Goal: Task Accomplishment & Management: Manage account settings

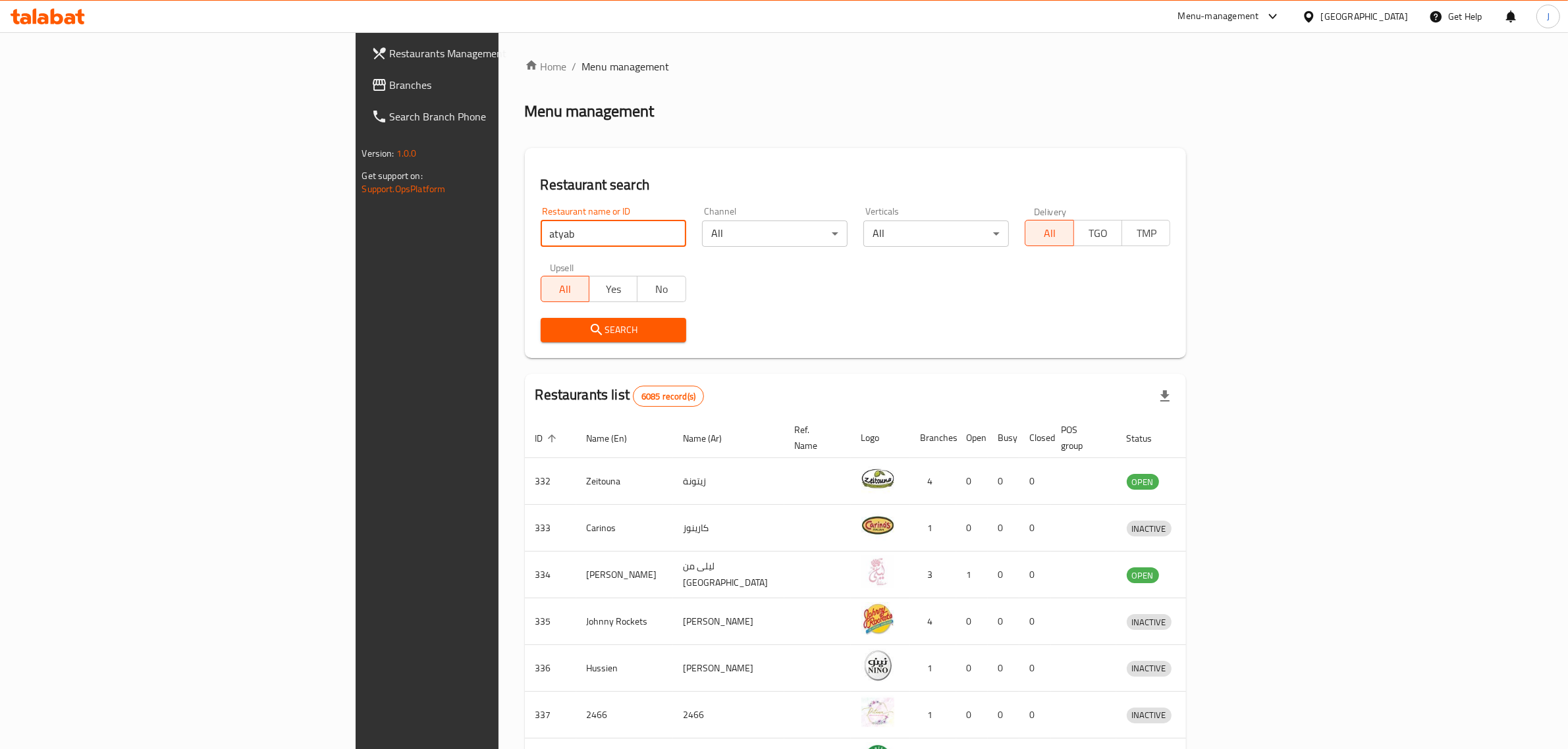
type input "atyab"
click at [532, 317] on div "Search" at bounding box center [613, 330] width 161 height 40
click at [551, 323] on span "Search" at bounding box center [613, 330] width 124 height 16
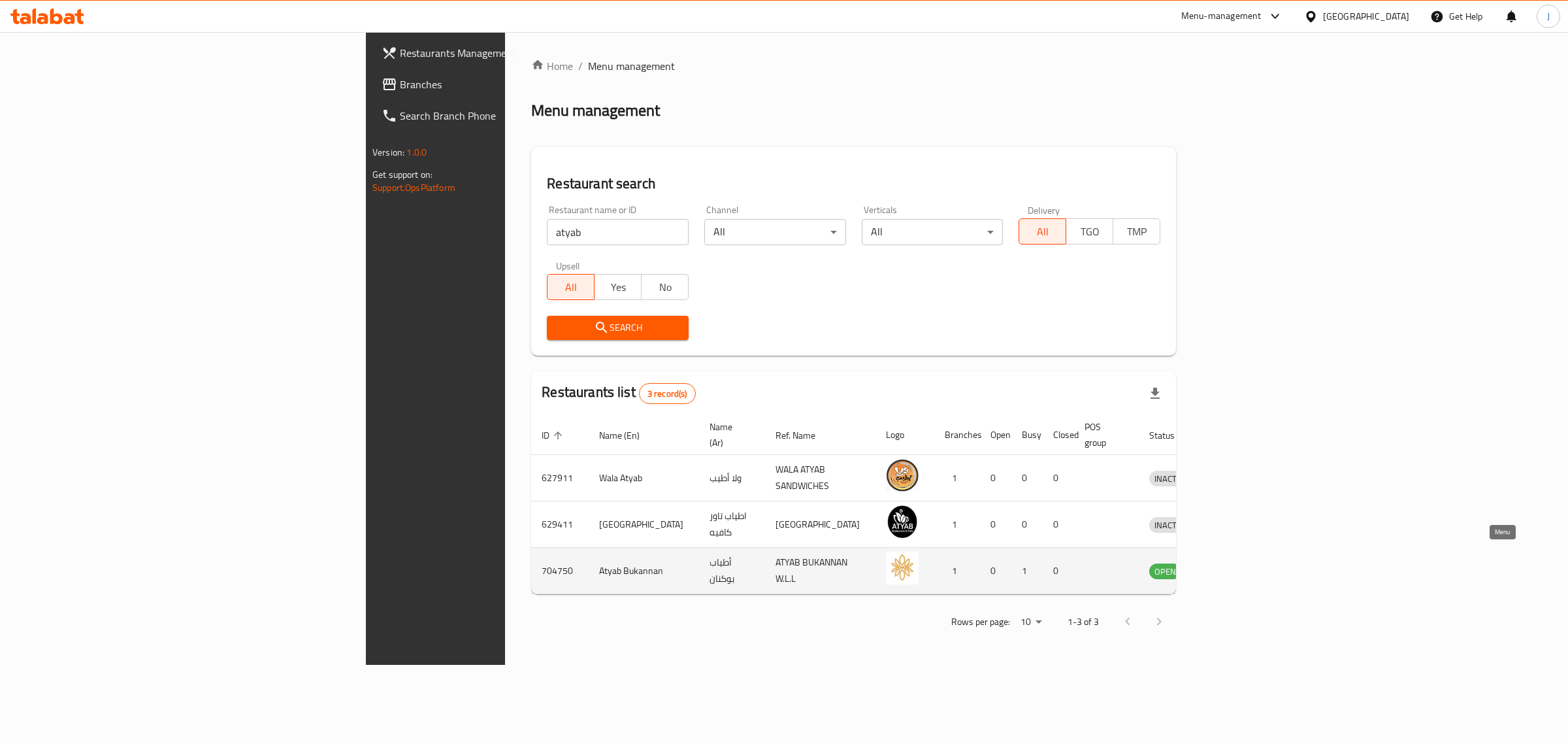
click at [1235, 566] on icon "enhanced table" at bounding box center [1228, 572] width 15 height 11
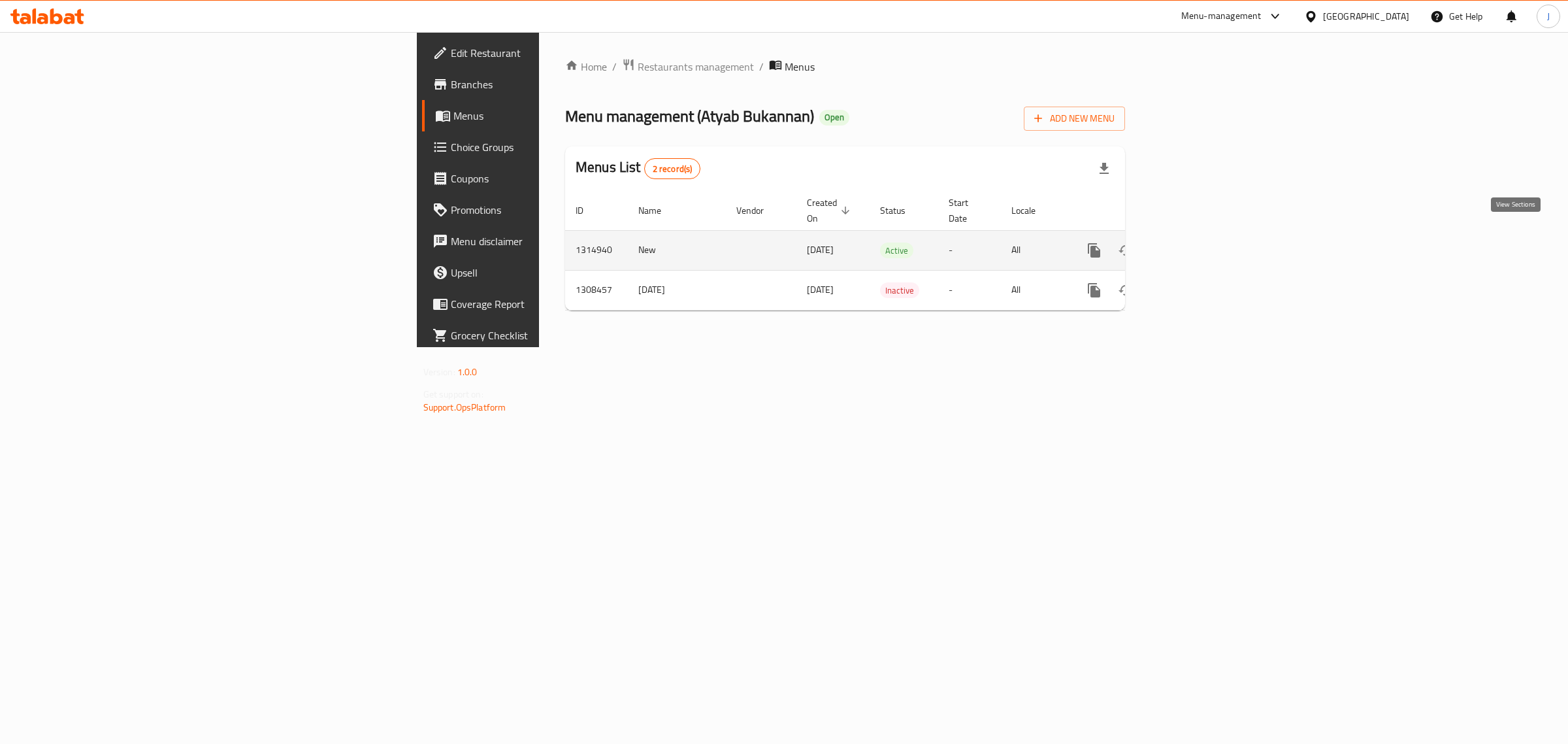
click at [1204, 237] on link "enhanced table" at bounding box center [1188, 250] width 31 height 31
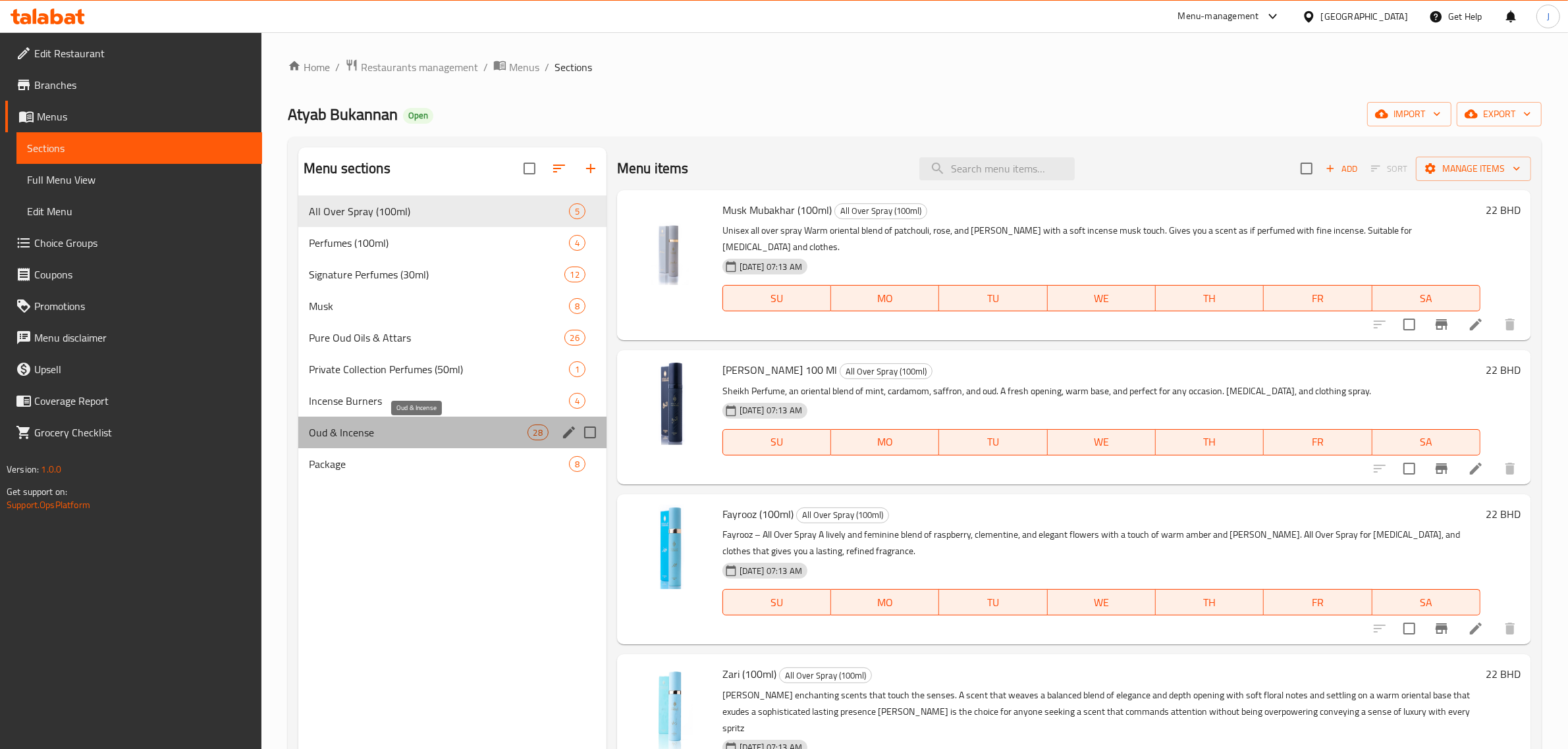
click at [358, 433] on span "Oud & Incense" at bounding box center [418, 431] width 219 height 15
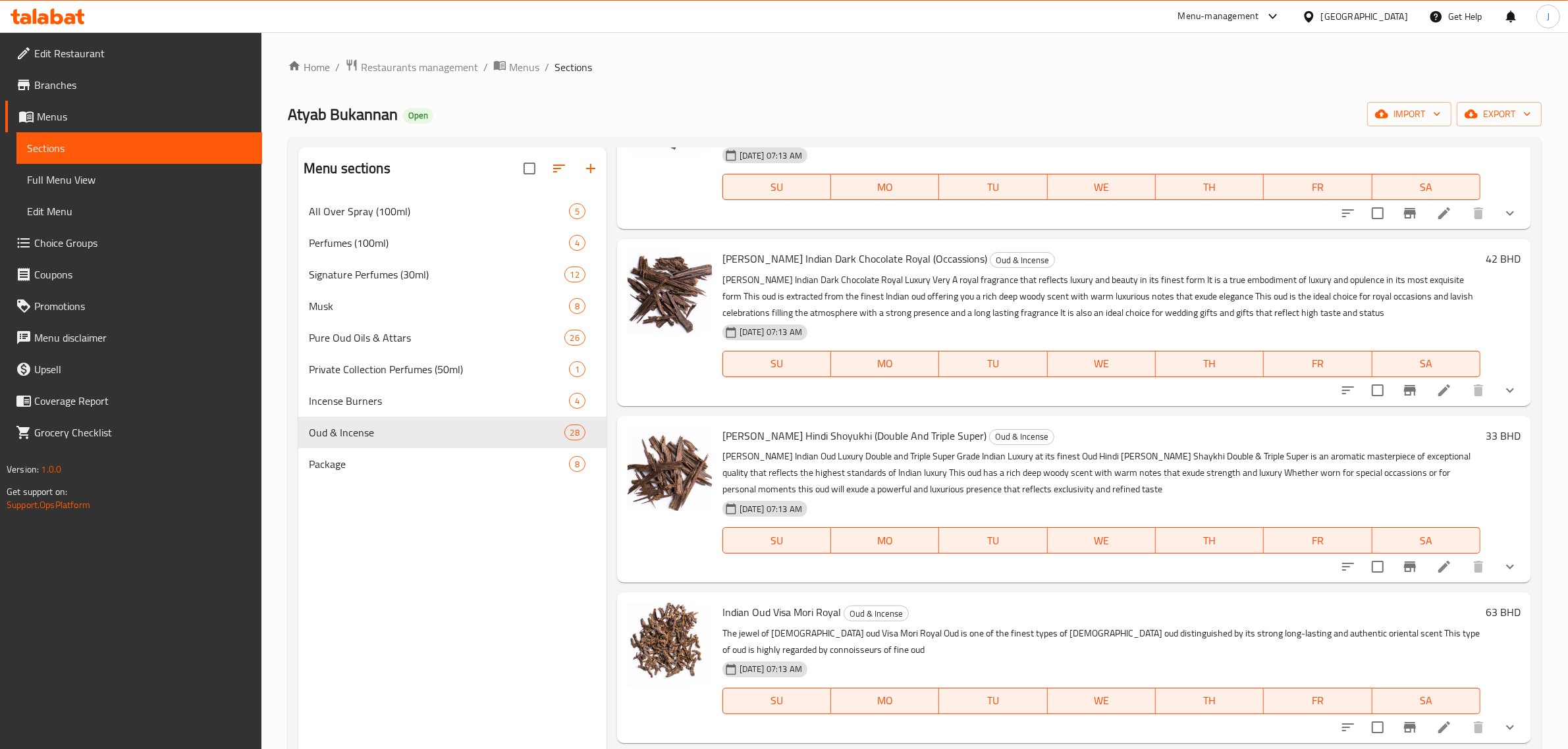
scroll to position [494, 0]
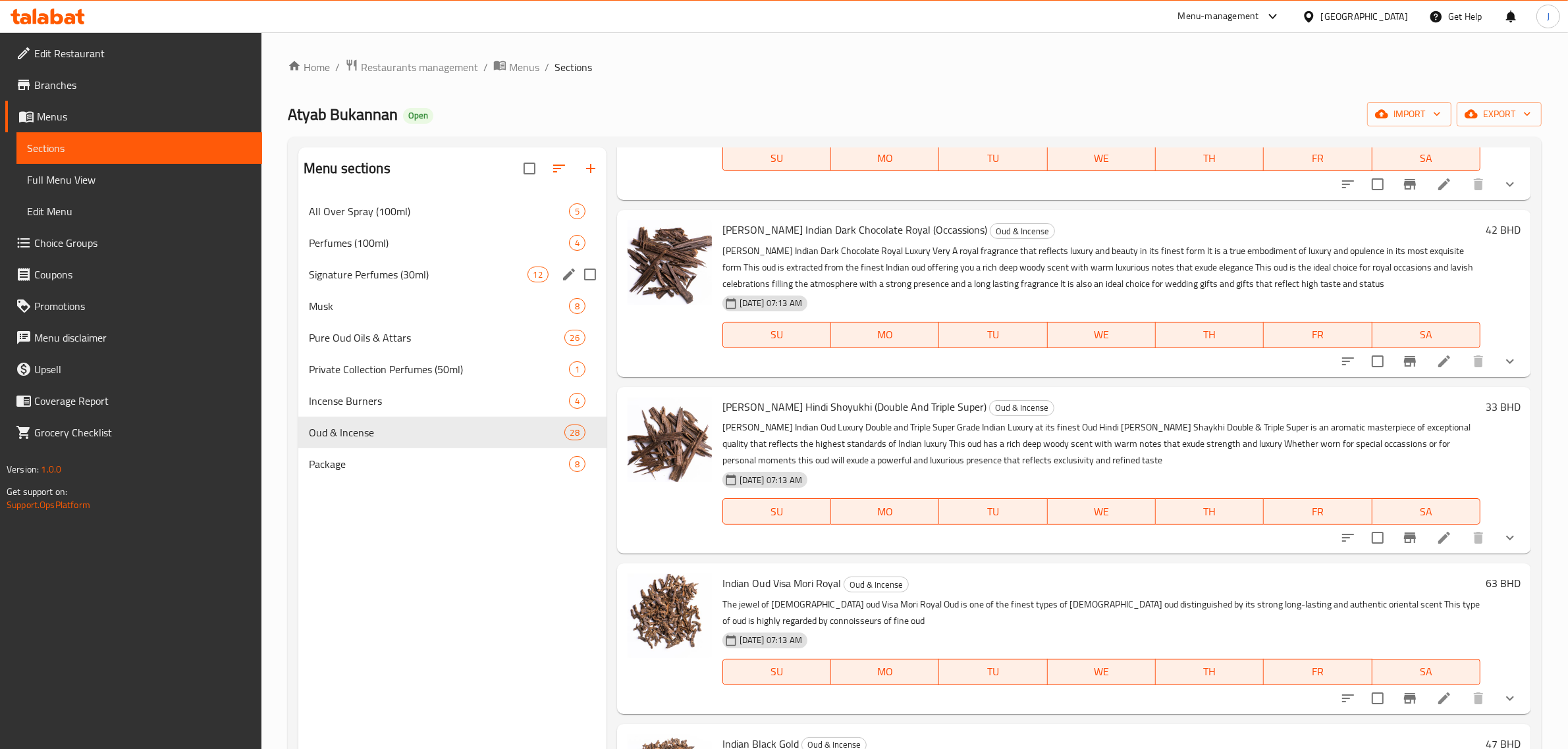
click at [334, 278] on span "Signature Perfumes (30ml)" at bounding box center [418, 274] width 219 height 15
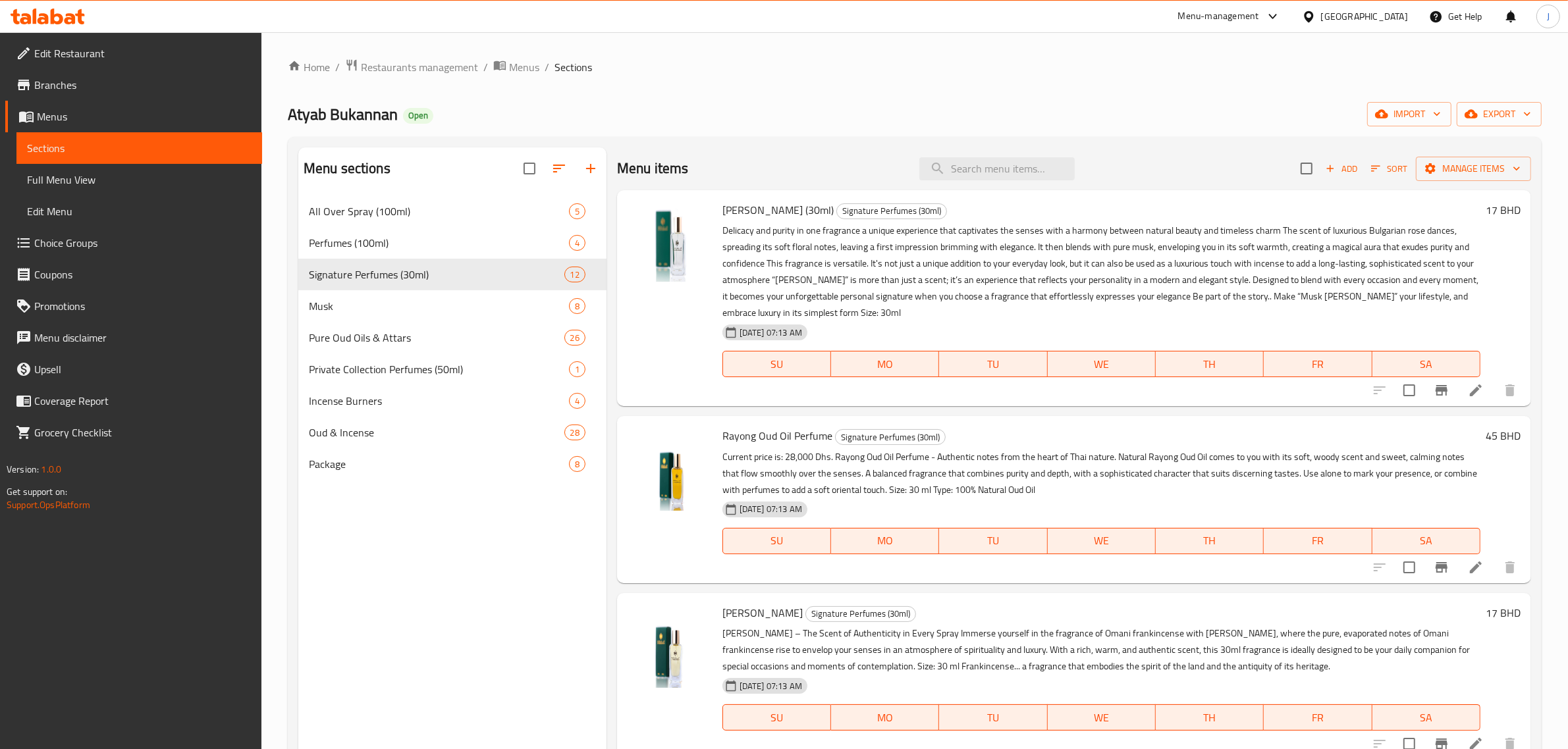
click at [772, 210] on h6 "[PERSON_NAME] (30ml) Signature Perfumes (30ml)" at bounding box center [1101, 210] width 758 height 19
drag, startPoint x: 772, startPoint y: 210, endPoint x: 726, endPoint y: 218, distance: 46.7
click at [726, 218] on h6 "[PERSON_NAME] (30ml) Signature Perfumes (30ml)" at bounding box center [1101, 210] width 758 height 19
click at [749, 223] on p "Delicacy and purity in one fragrance a unique experience that captivates the se…" at bounding box center [1101, 272] width 758 height 99
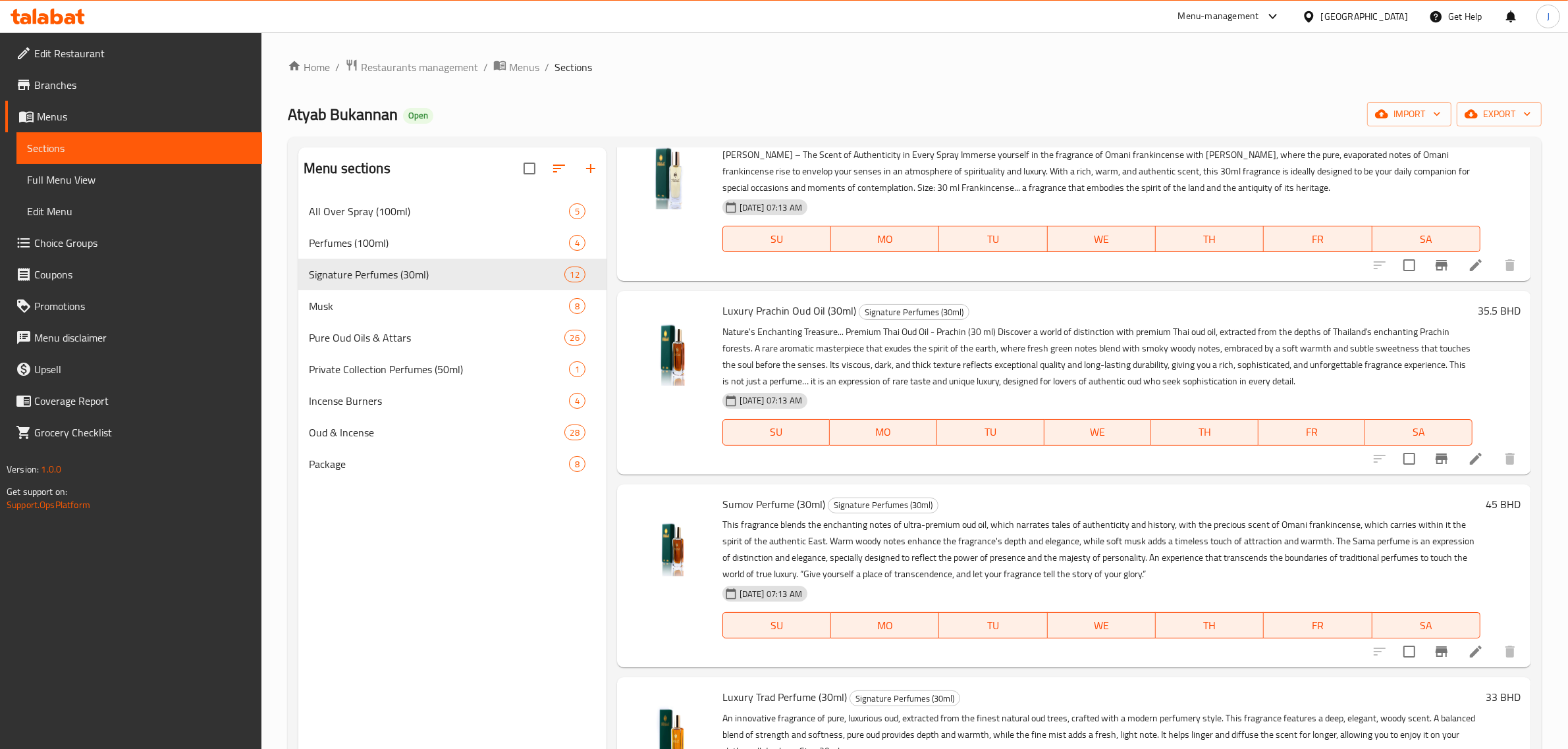
scroll to position [576, 0]
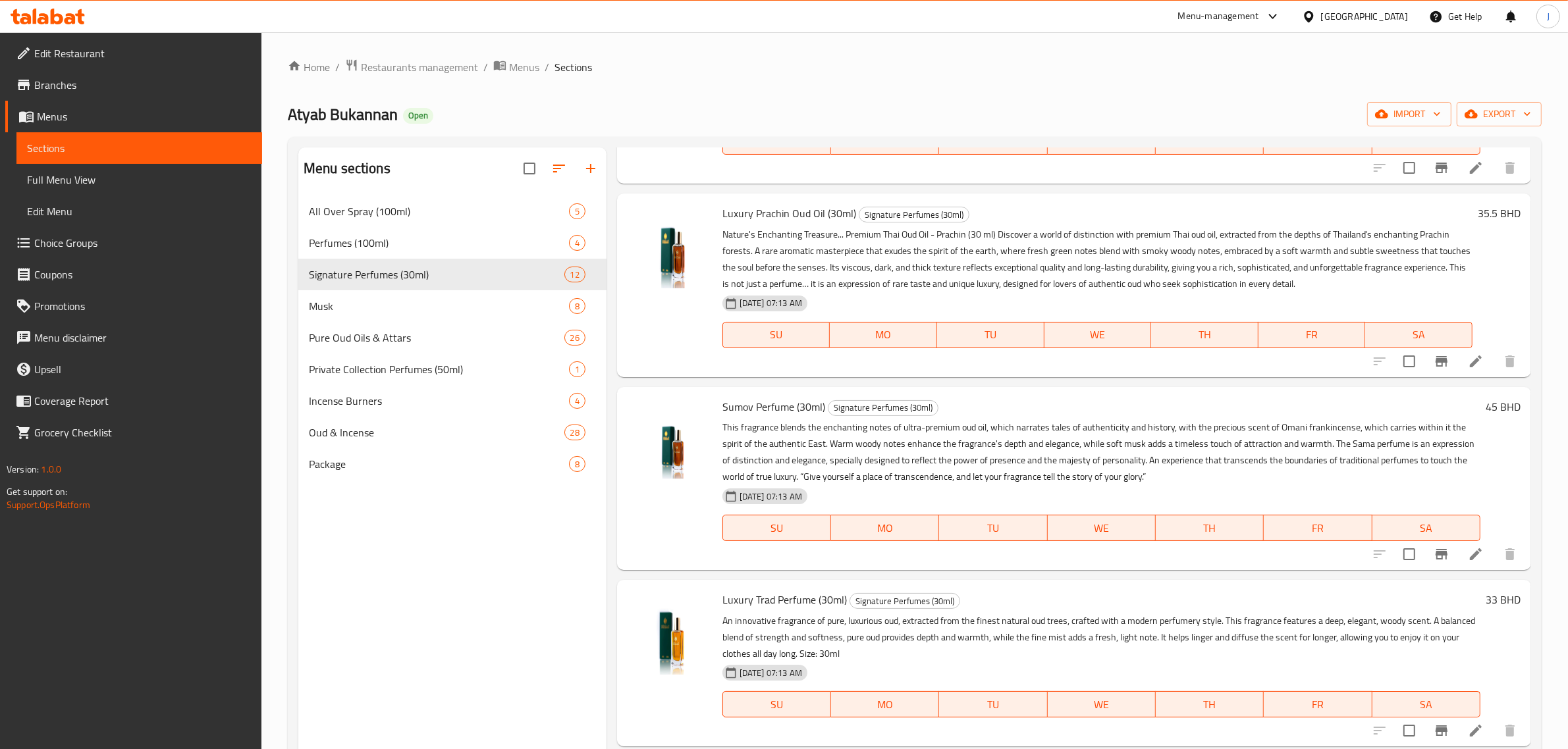
click at [1468, 561] on icon at bounding box center [1475, 553] width 15 height 15
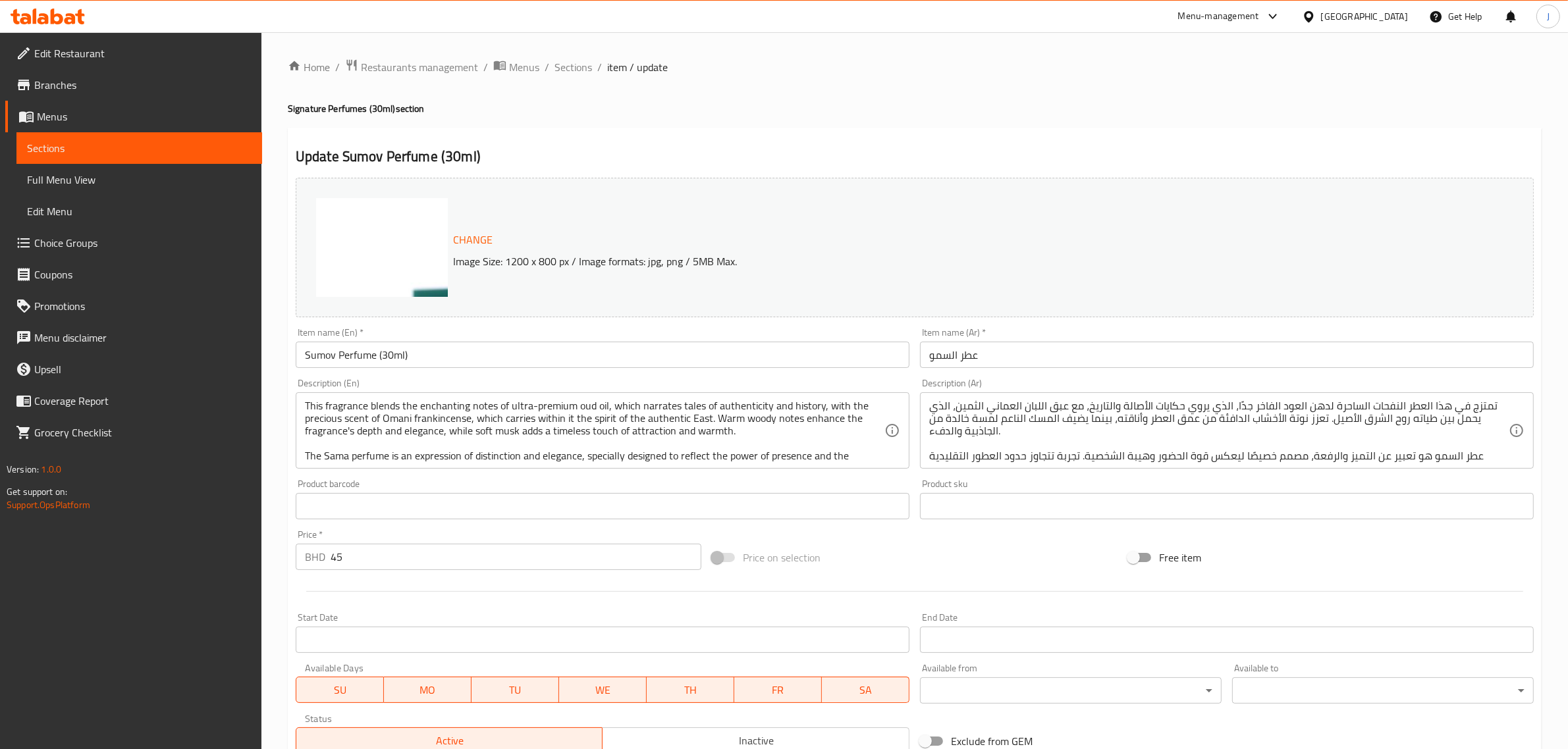
click at [335, 354] on input "Sumov Perfume (30ml)" at bounding box center [602, 354] width 614 height 26
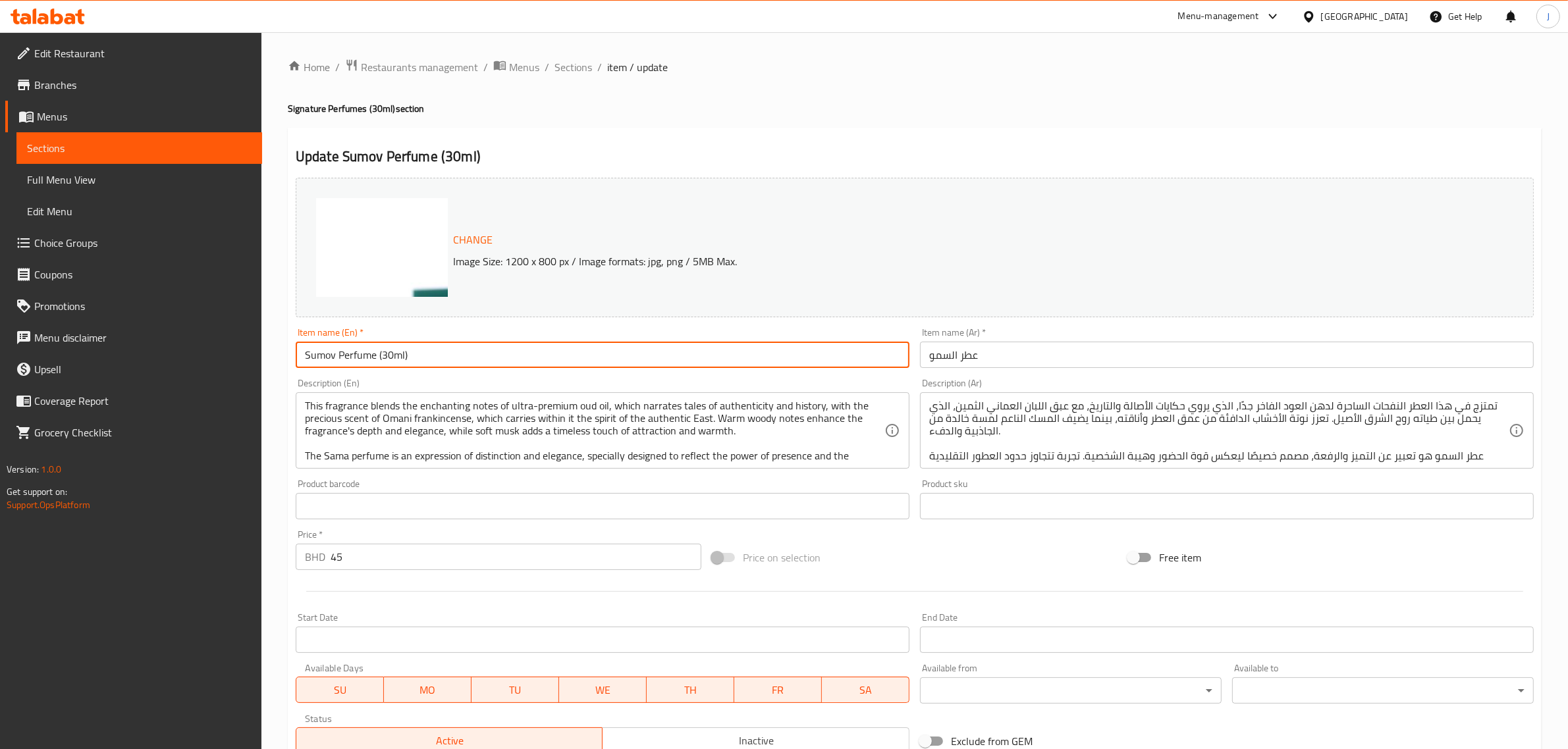
click at [315, 356] on input "Sumov Perfume (30ml)" at bounding box center [602, 354] width 614 height 26
click at [331, 357] on input "Sumov Perfume (30ml)" at bounding box center [602, 354] width 614 height 26
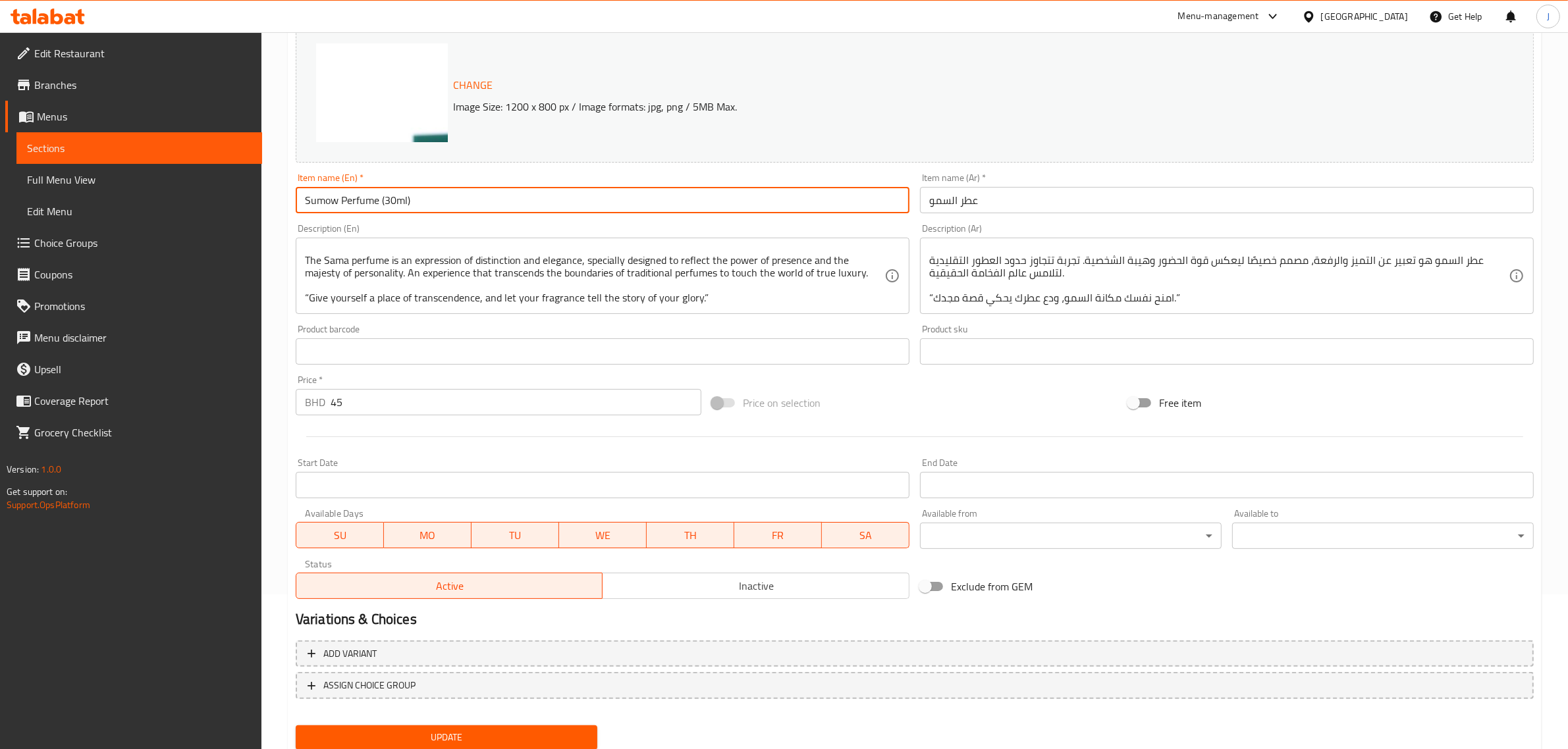
scroll to position [198, 0]
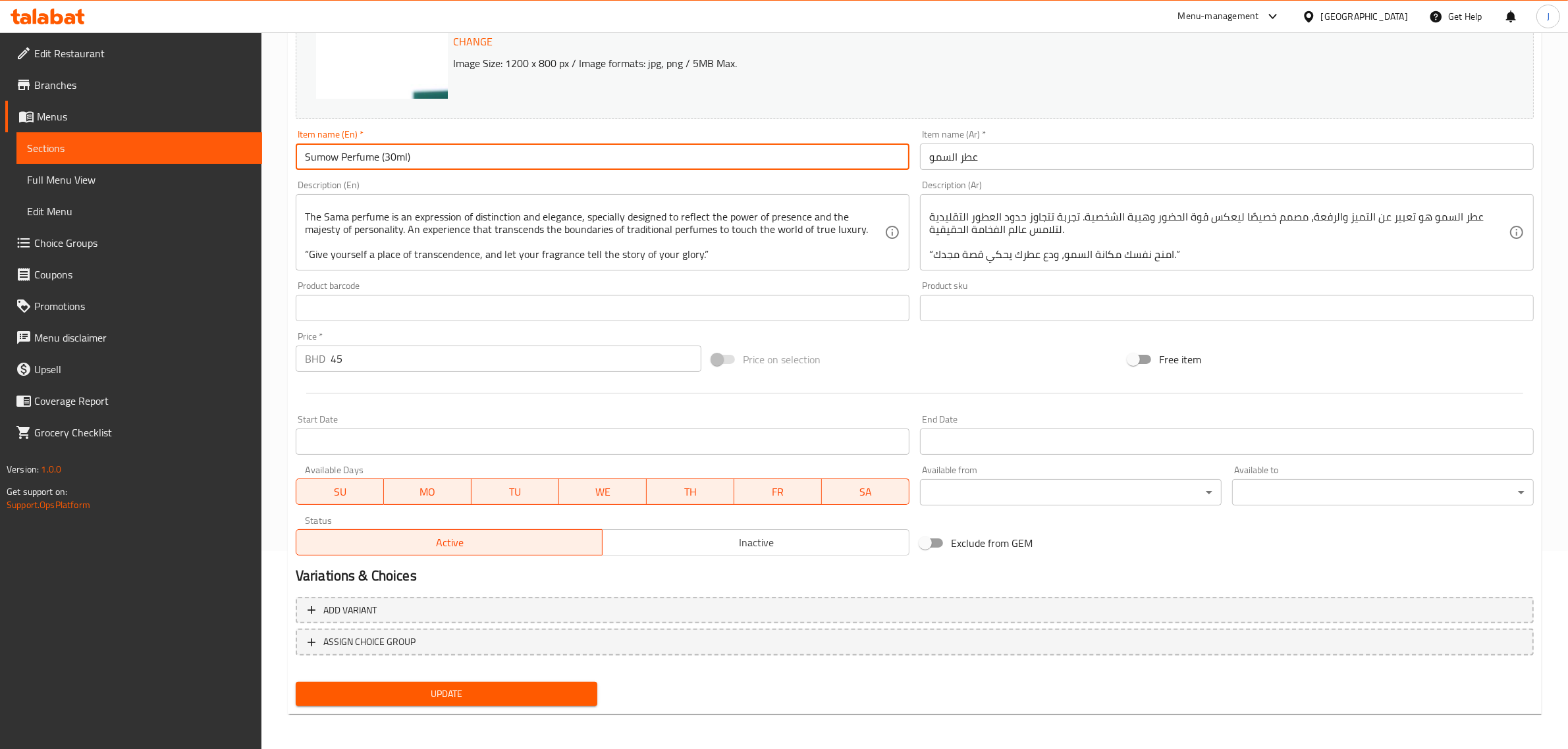
type input "Sumow Perfume (30ml)"
click at [409, 695] on span "Update" at bounding box center [446, 694] width 280 height 16
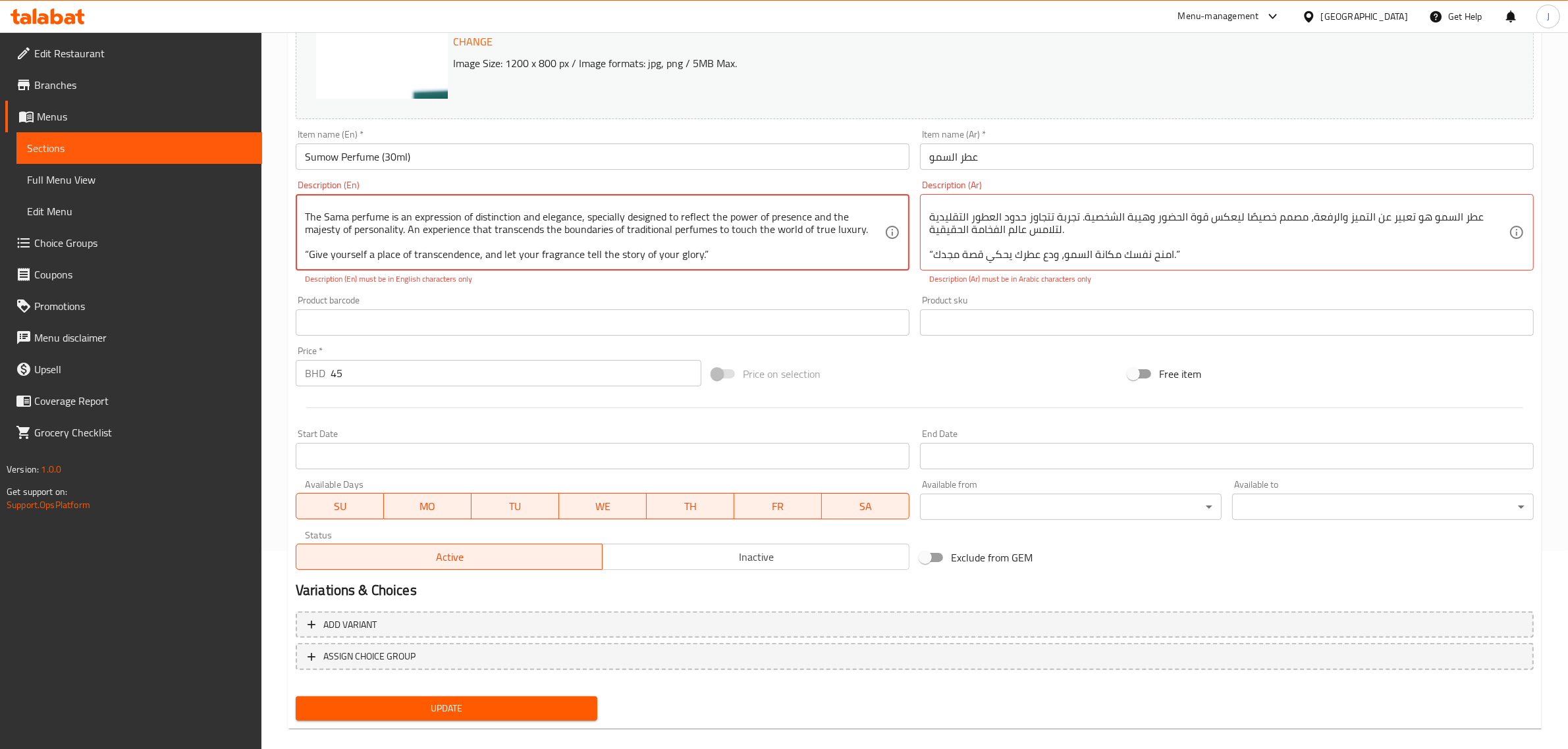
scroll to position [0, 0]
click at [382, 231] on textarea "This fragrance blends the enchanting notes of ultra-premium oud oil, which narr…" at bounding box center [594, 232] width 580 height 63
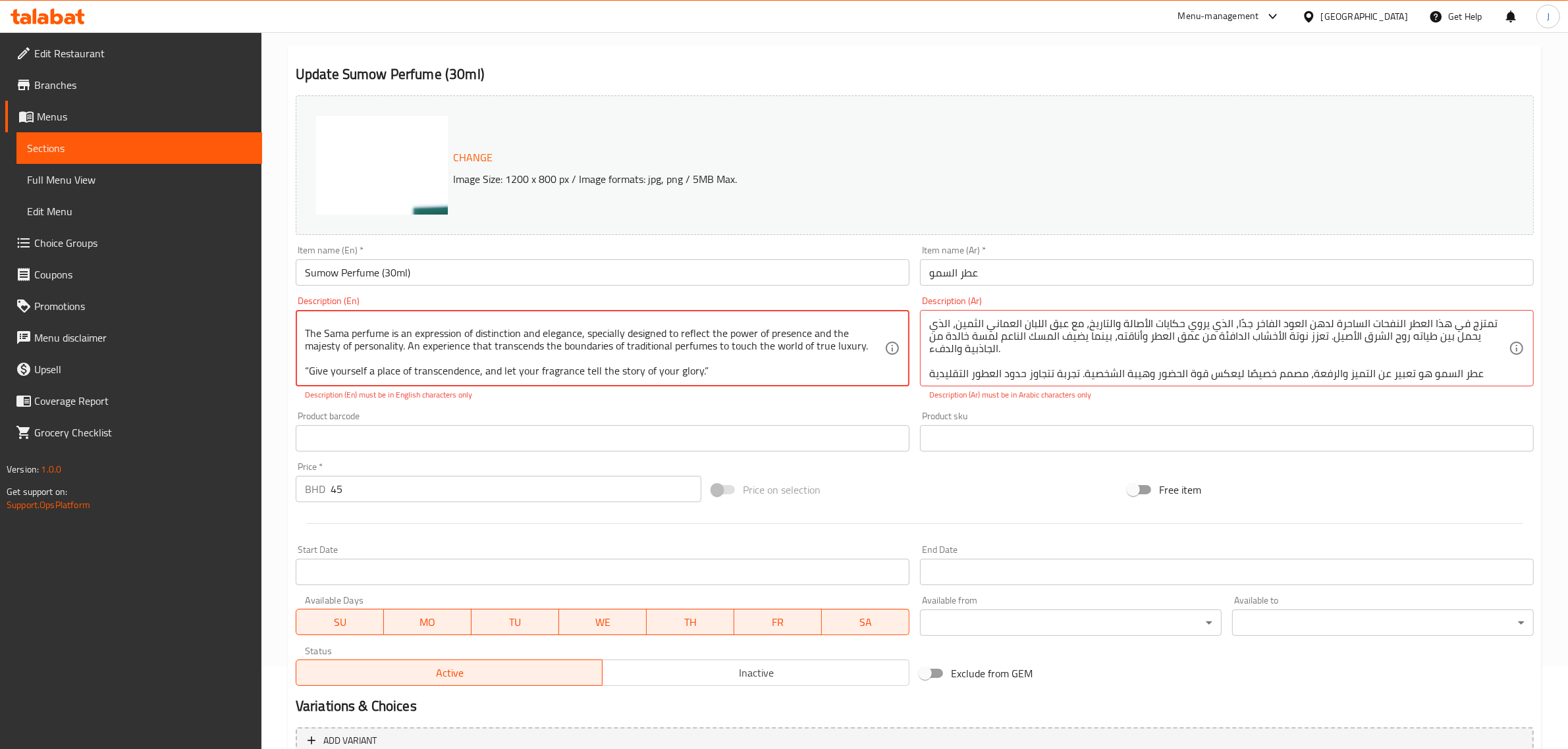
scroll to position [63, 0]
click at [700, 349] on textarea "This fragrance blends the enchanting notes of ultra-premium oud oil, which narr…" at bounding box center [594, 348] width 580 height 63
click at [311, 350] on textarea "This fragrance blends the enchanting notes of ultra-premium oud oil, which narr…" at bounding box center [594, 348] width 580 height 63
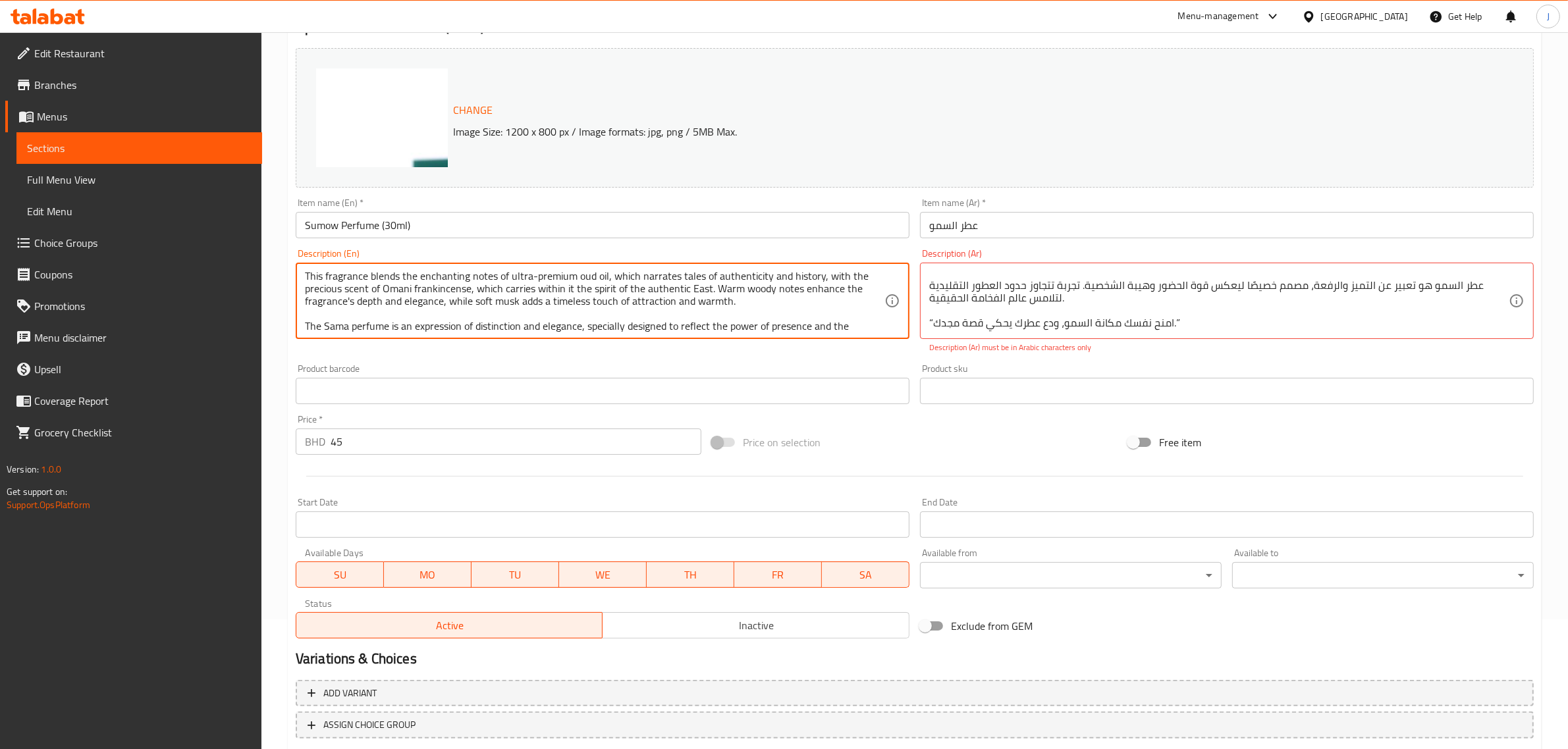
type textarea "This fragrance blends the enchanting notes of ultra-premium oud oil, which narr…"
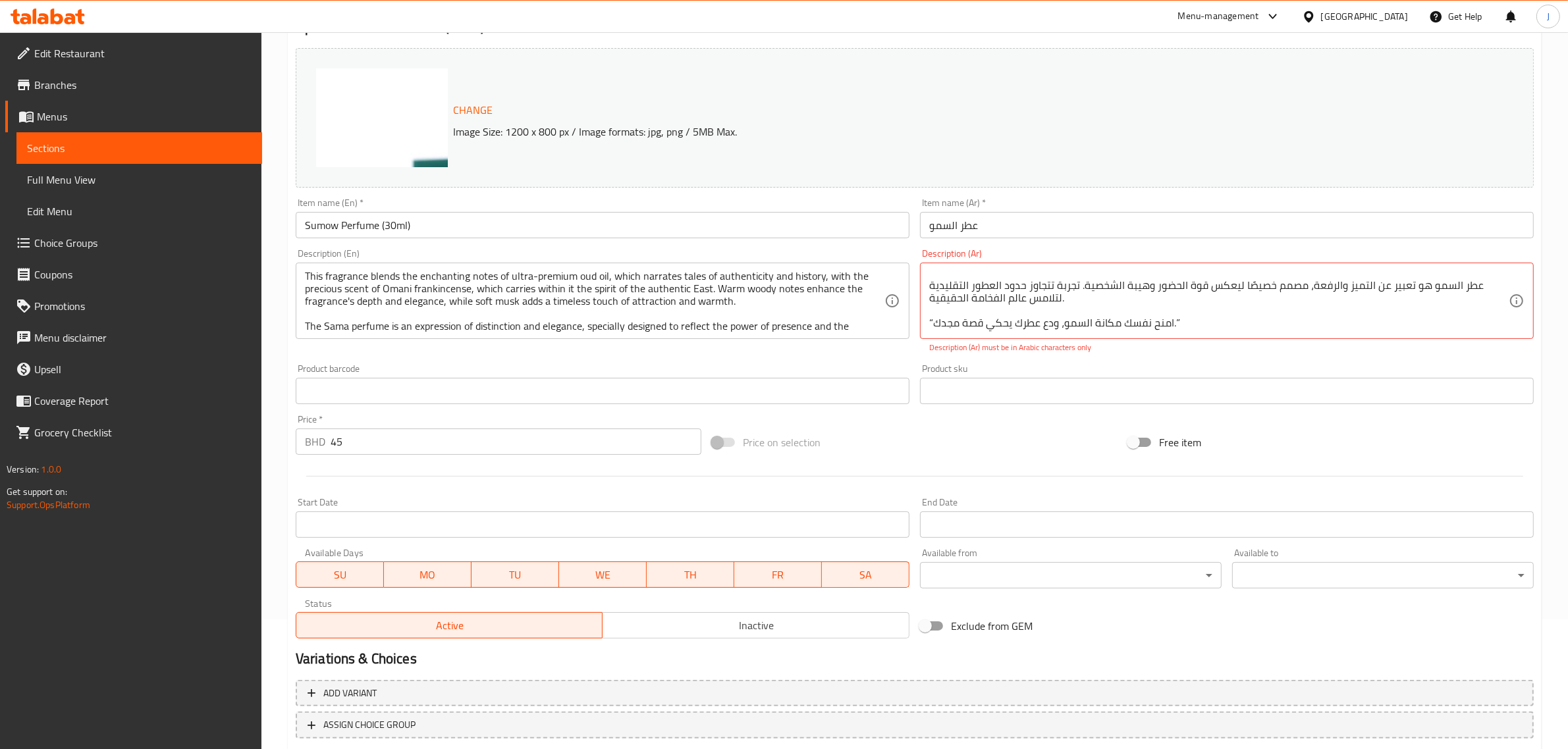
click at [926, 298] on div "تمتزج في هذا العطر النفحات الساحرة لدهن العود الفاخر جدًا، الذي يروي حكايات الأ…" at bounding box center [1227, 301] width 614 height 76
click at [1177, 301] on textarea "تمتزج في هذا العطر النفحات الساحرة لدهن العود الفاخر جدًا، الذي يروي حكايات الأ…" at bounding box center [1218, 301] width 580 height 63
click at [1174, 297] on textarea "تمتزج في هذا العطر النفحات الساحرة لدهن العود الفاخر جدًا، الذي يروي حكايات الأ…" at bounding box center [1218, 301] width 580 height 63
click at [931, 300] on textarea "تمتزج في هذا العطر النفحات الساحرة لدهن العود الفاخر جدًا، الذي يروي حكايات الأ…" at bounding box center [1218, 301] width 580 height 63
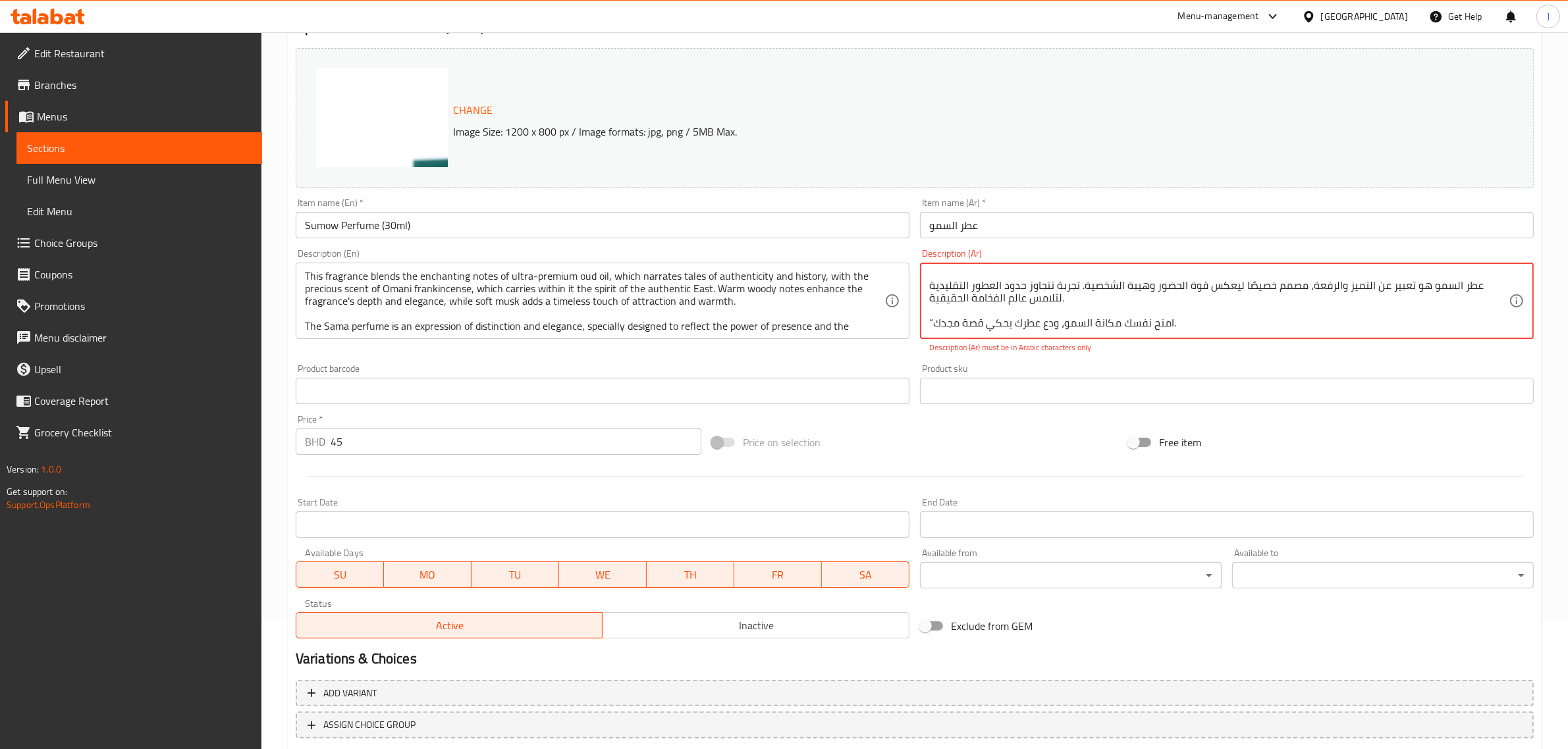
click at [929, 298] on textarea "تمتزج في هذا العطر النفحات الساحرة لدهن العود الفاخر جدًا، الذي يروي حكايات الأ…" at bounding box center [1218, 301] width 580 height 63
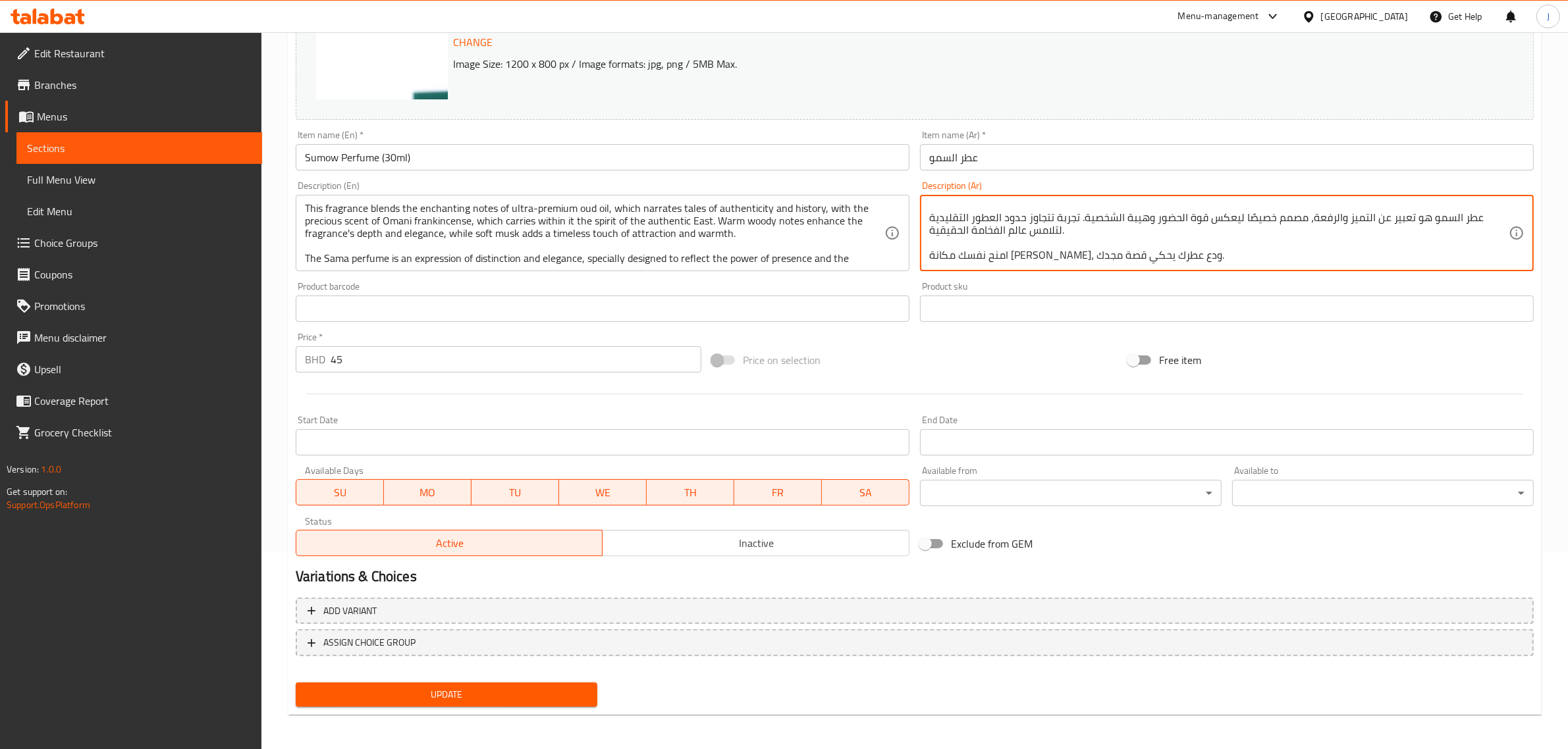
scroll to position [198, 0]
type textarea "تمتزج في هذا العطر النفحات الساحرة لدهن العود الفاخر جدًا، الذي يروي حكايات الأ…"
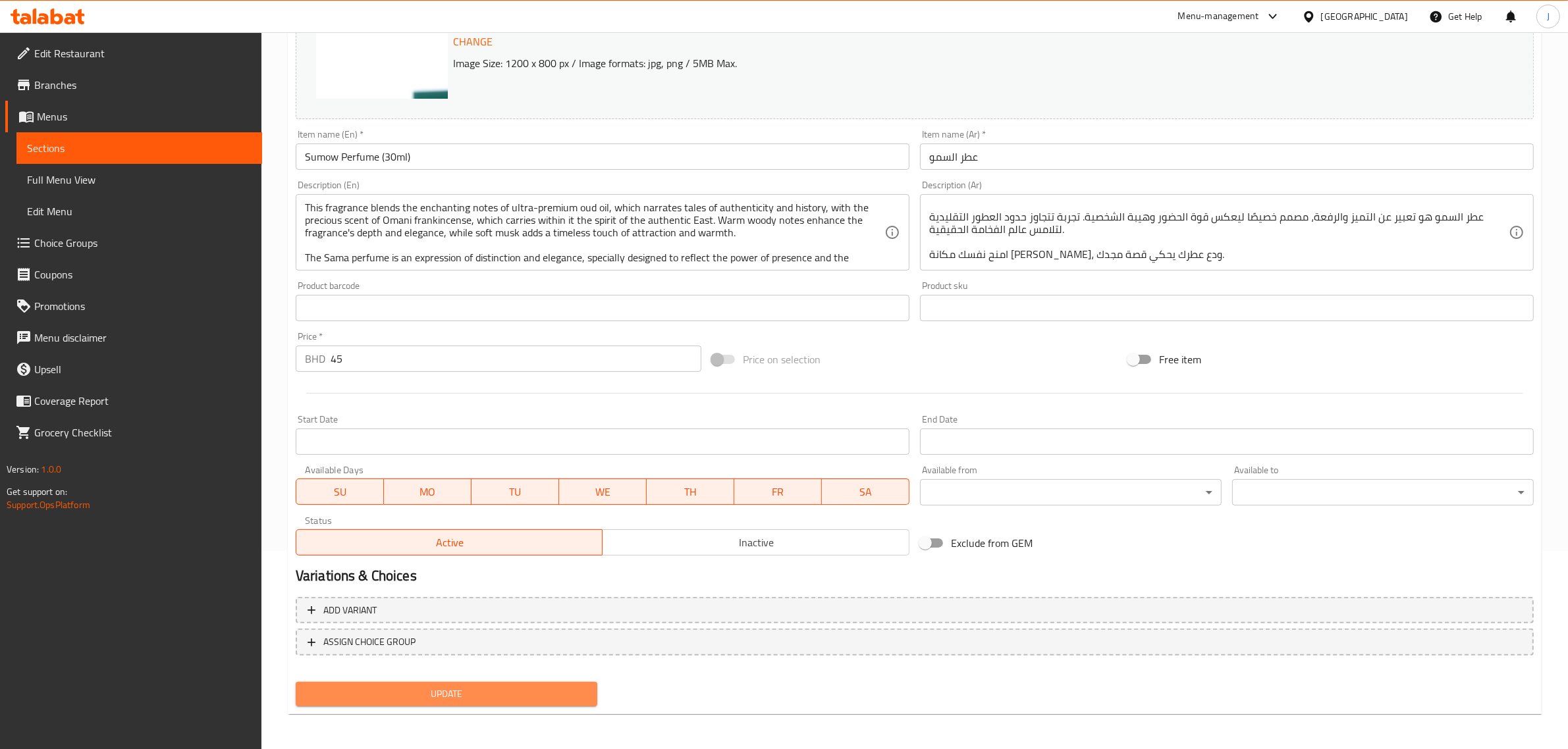
click at [377, 693] on span "Update" at bounding box center [446, 694] width 280 height 16
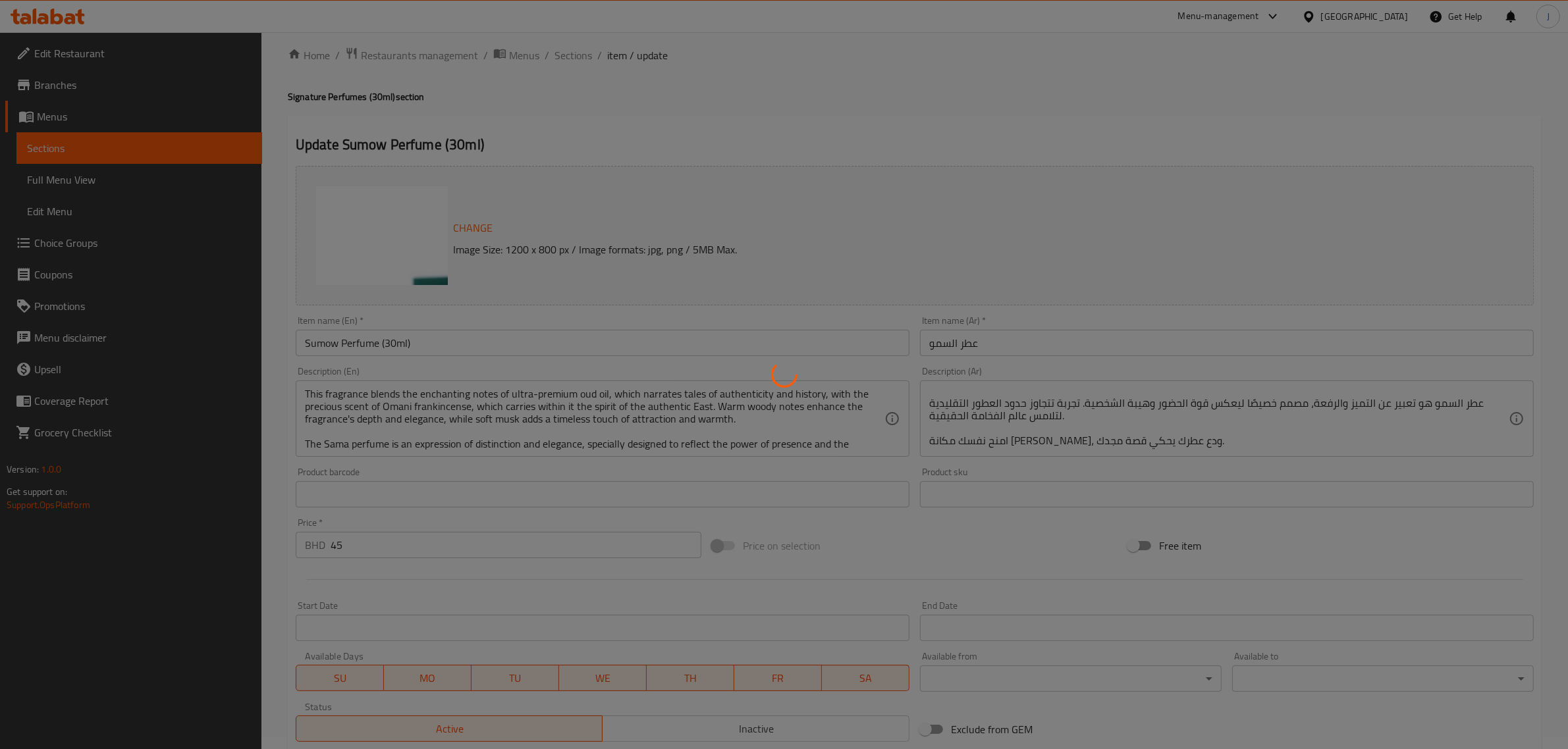
scroll to position [0, 0]
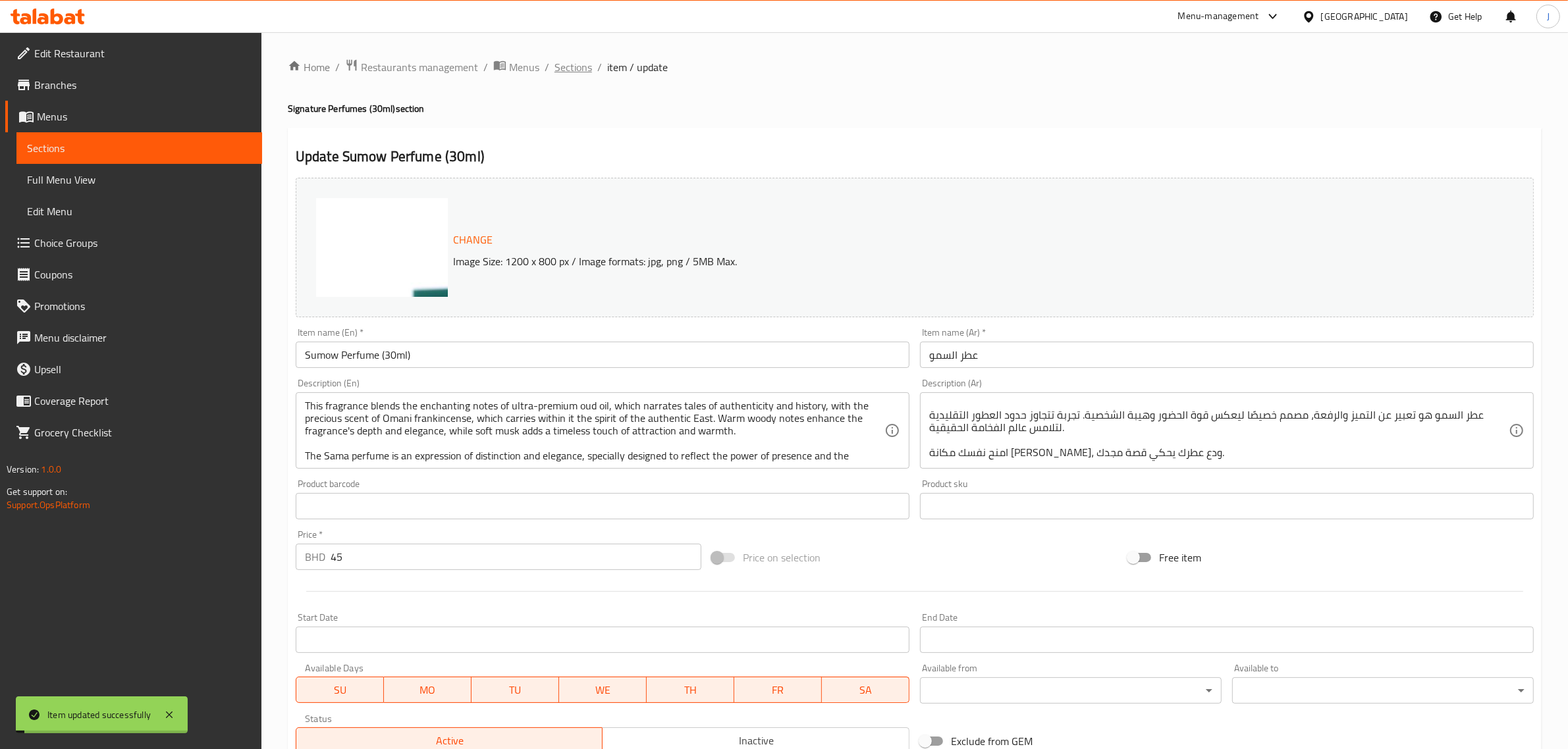
click at [570, 61] on span "Sections" at bounding box center [573, 67] width 37 height 15
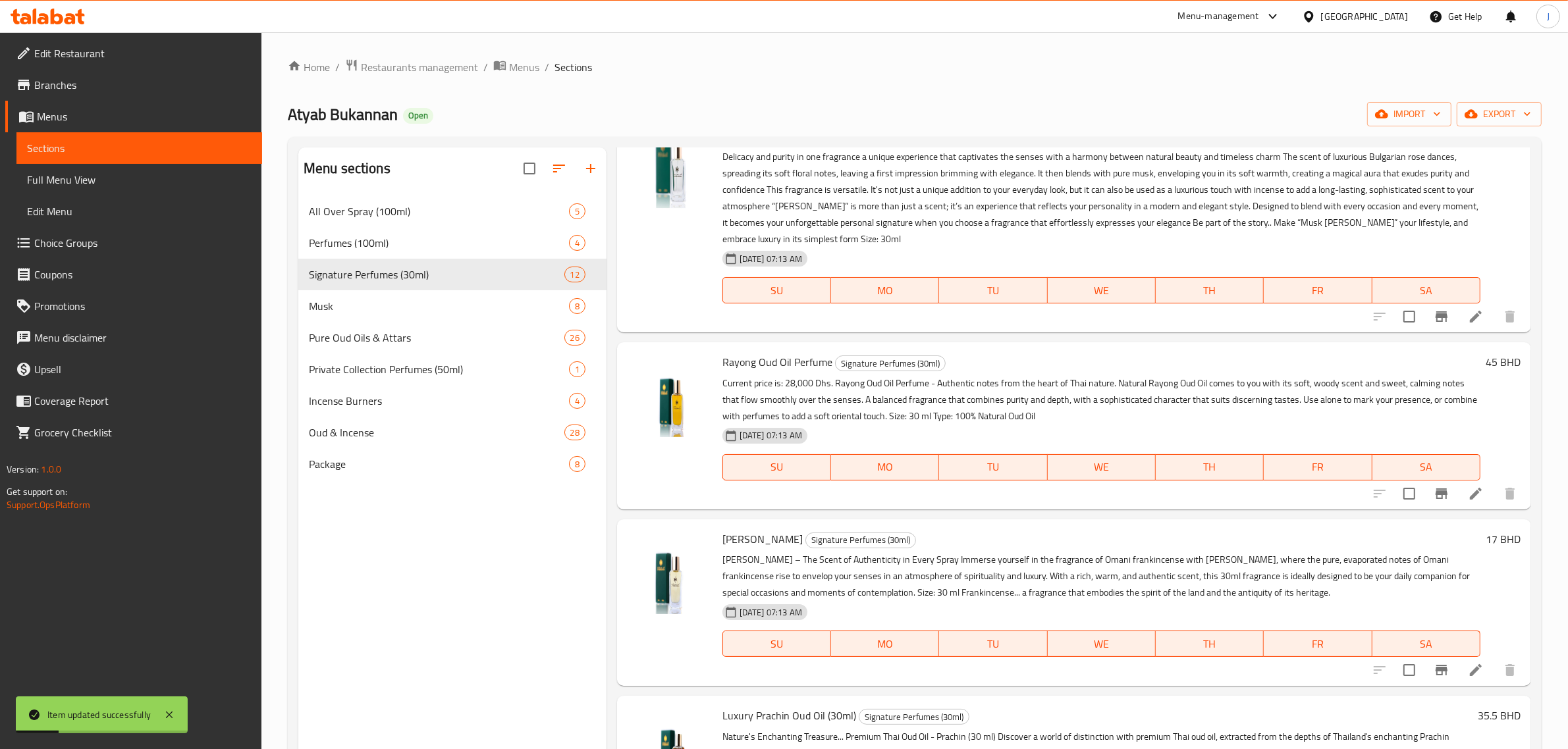
scroll to position [165, 0]
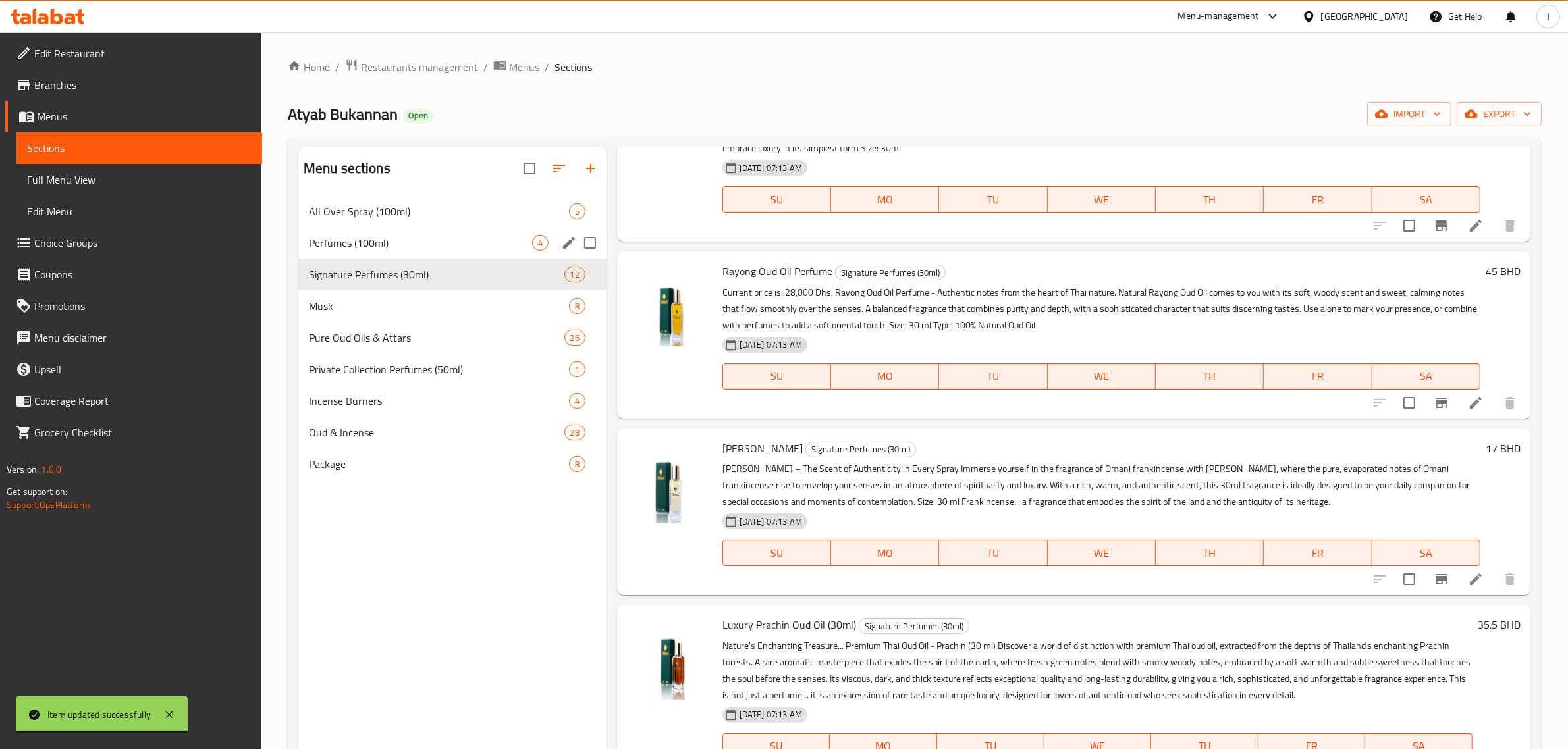
click at [387, 247] on span "Perfumes (100ml)" at bounding box center [420, 242] width 224 height 15
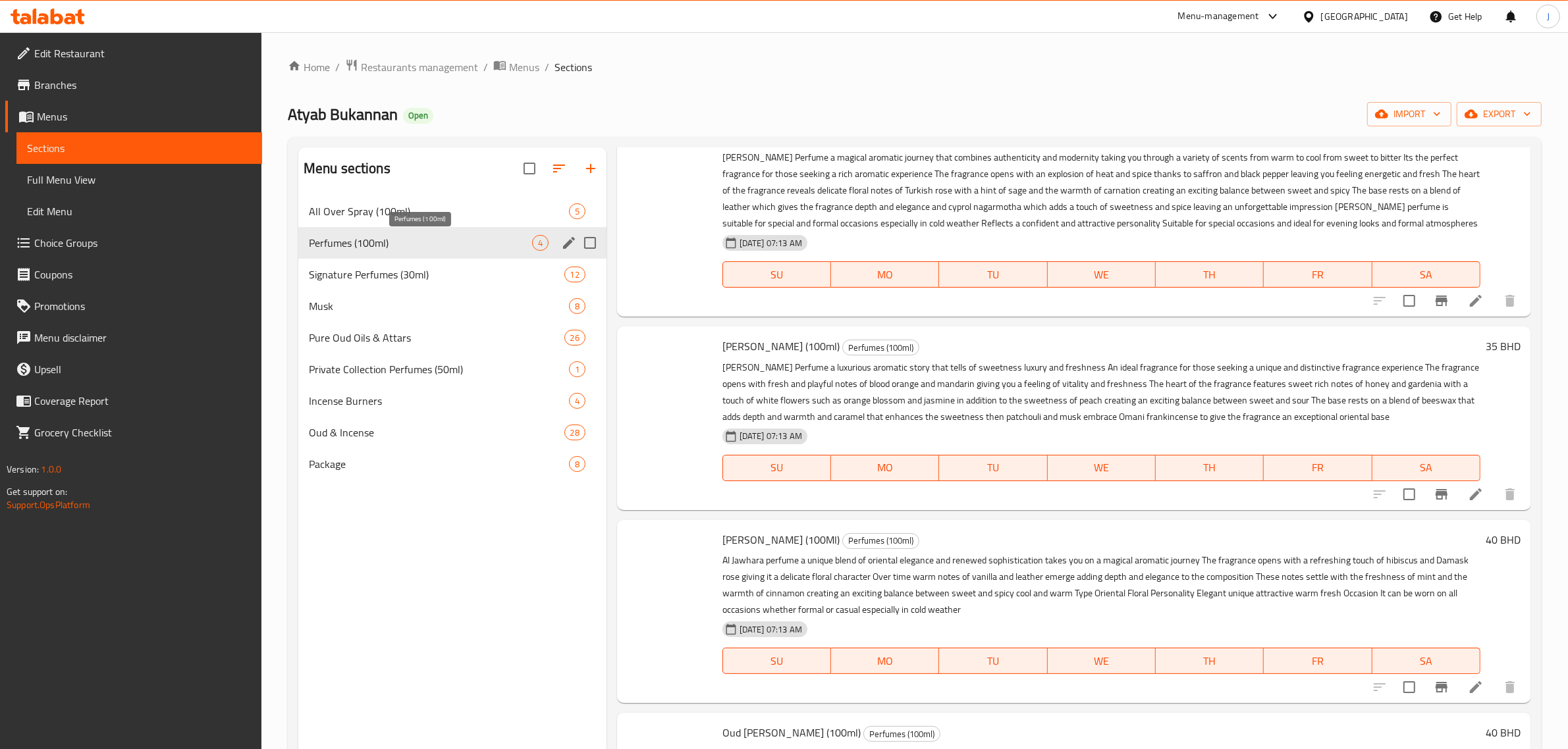
scroll to position [71, 0]
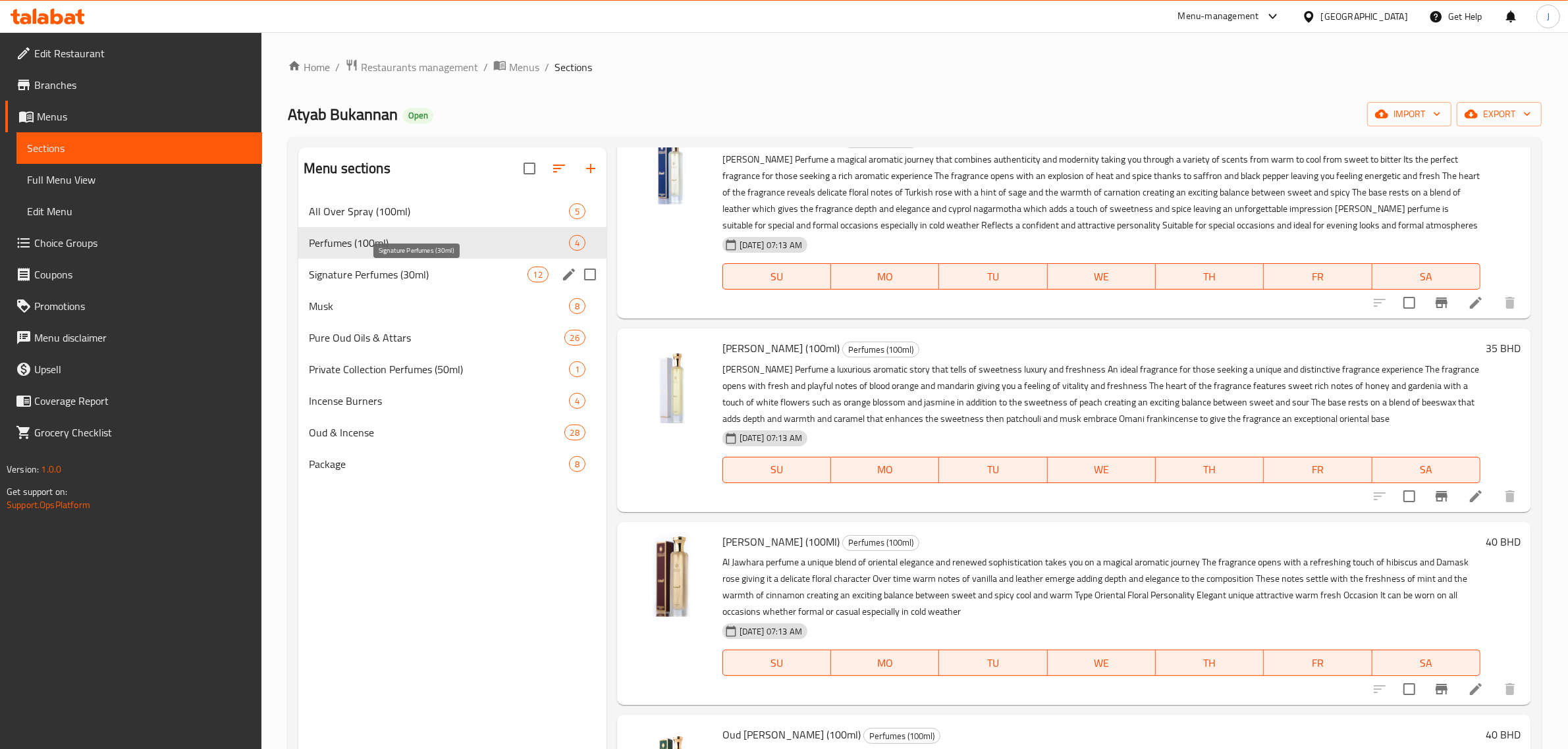
click at [397, 275] on span "Signature Perfumes (30ml)" at bounding box center [418, 274] width 219 height 15
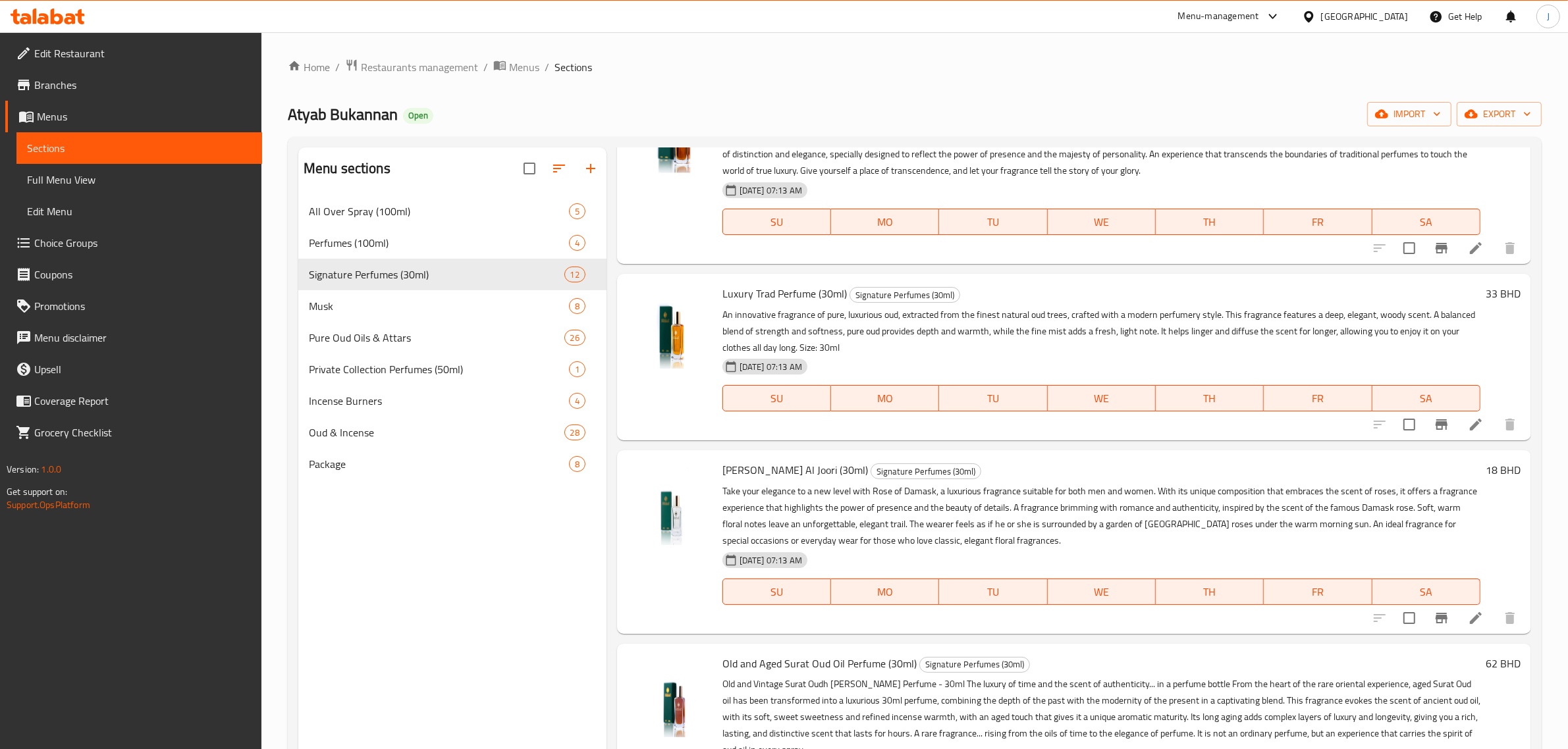
scroll to position [905, 0]
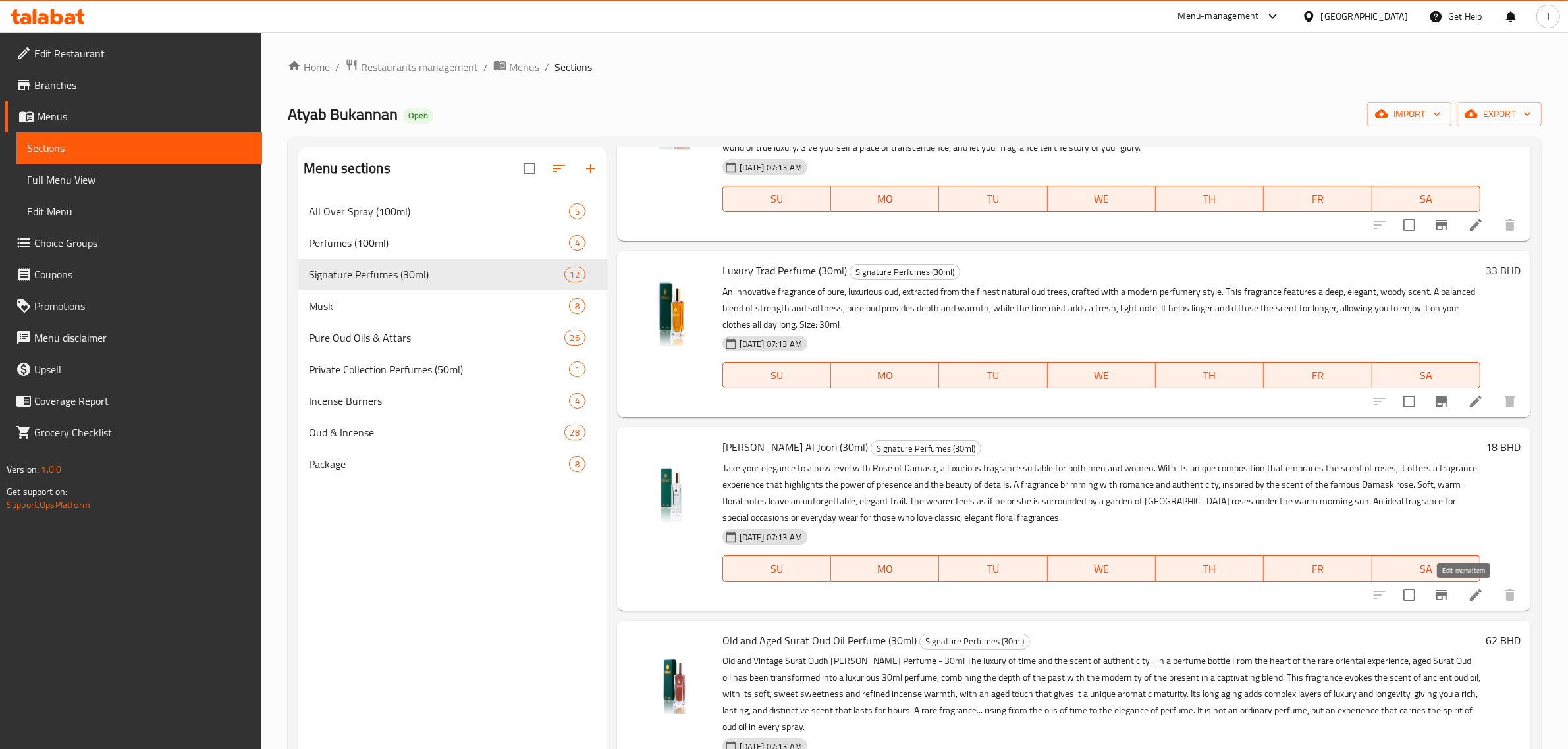
click at [1470, 598] on icon at bounding box center [1475, 595] width 12 height 12
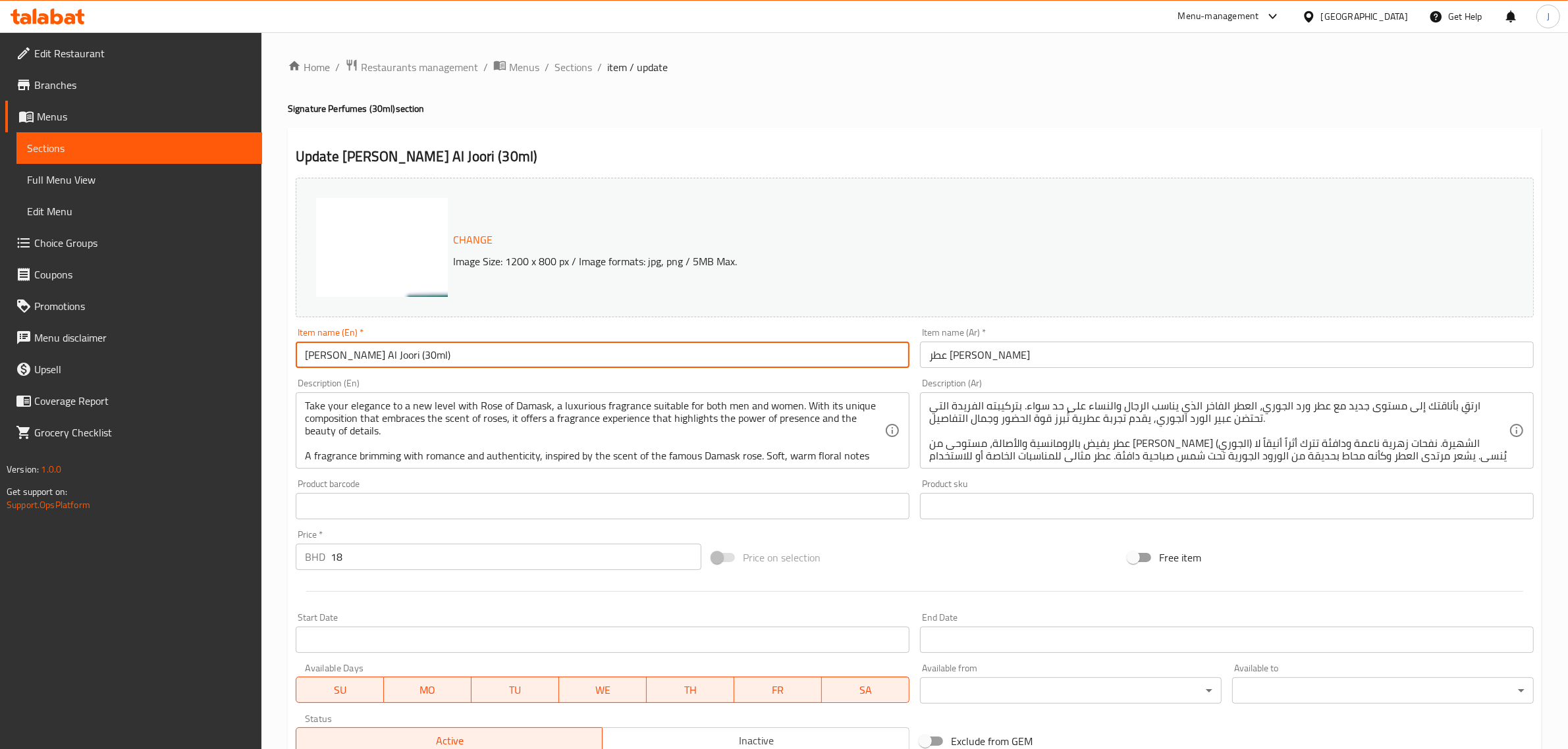
click at [360, 355] on input "[PERSON_NAME] Al Joori (30ml)" at bounding box center [602, 354] width 614 height 26
type input "Ward Al Joory (30ml)"
click at [263, 552] on div "Home / Restaurants management / Menus / Sections / item / update Signature Perf…" at bounding box center [914, 491] width 1306 height 916
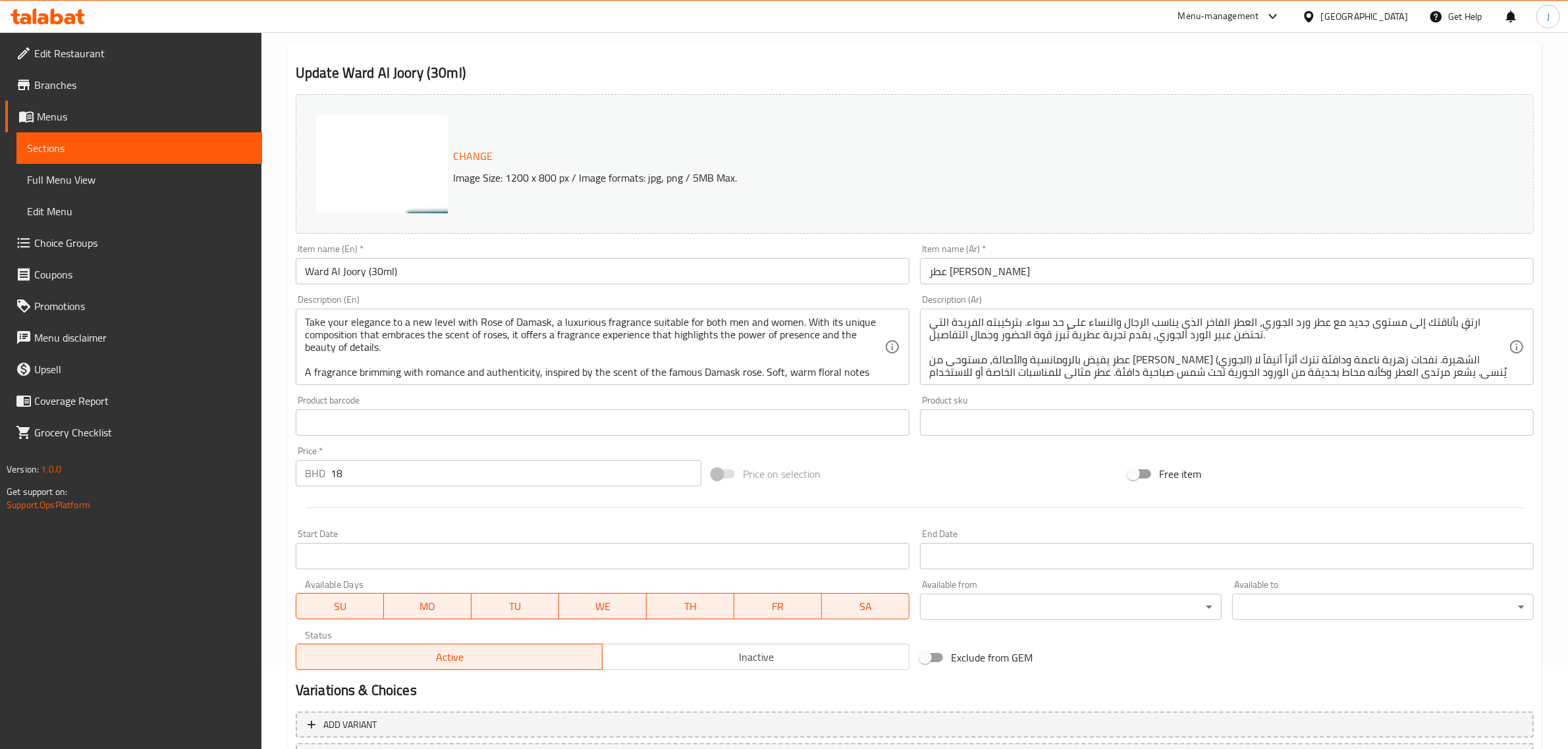
scroll to position [198, 0]
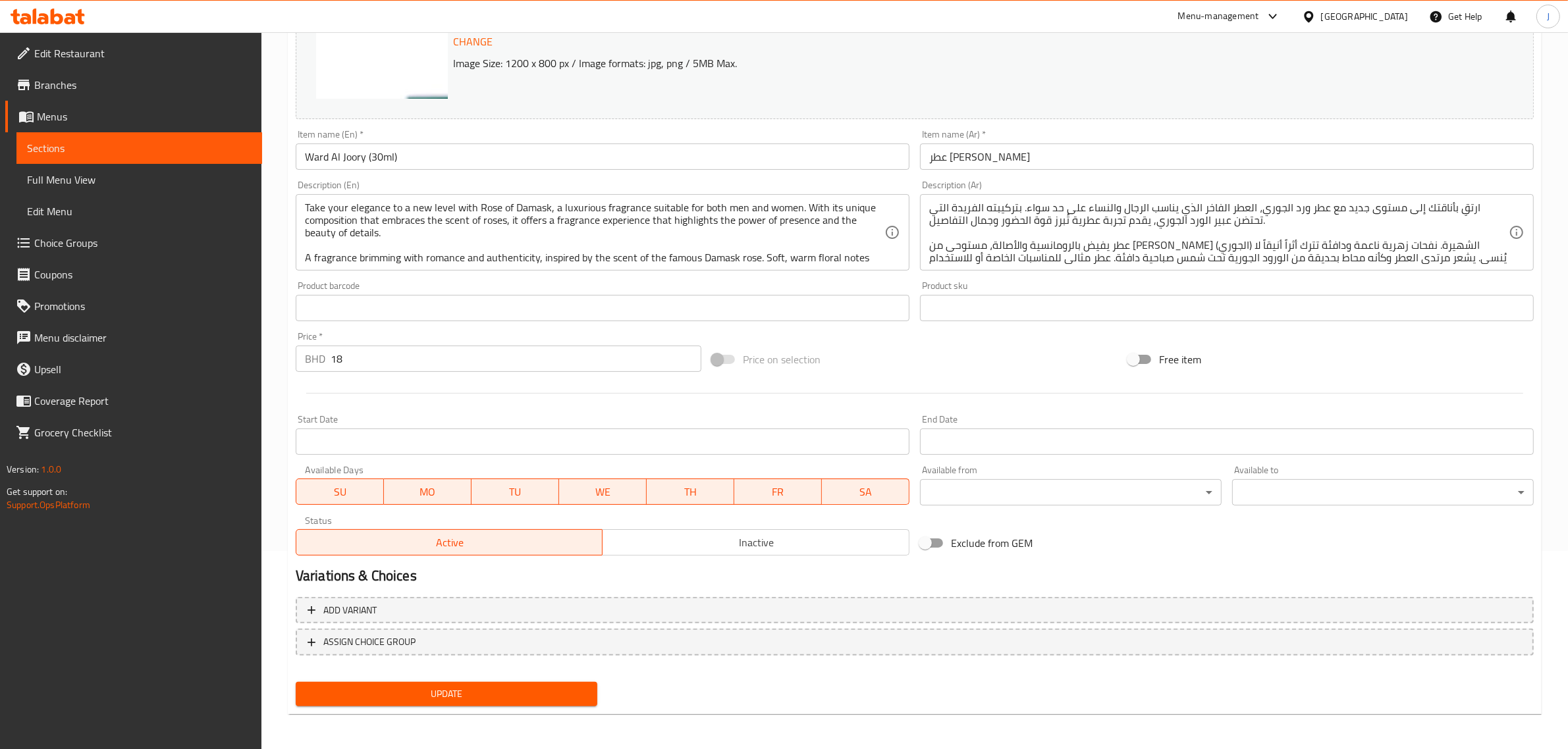
click at [354, 688] on span "Update" at bounding box center [446, 694] width 280 height 16
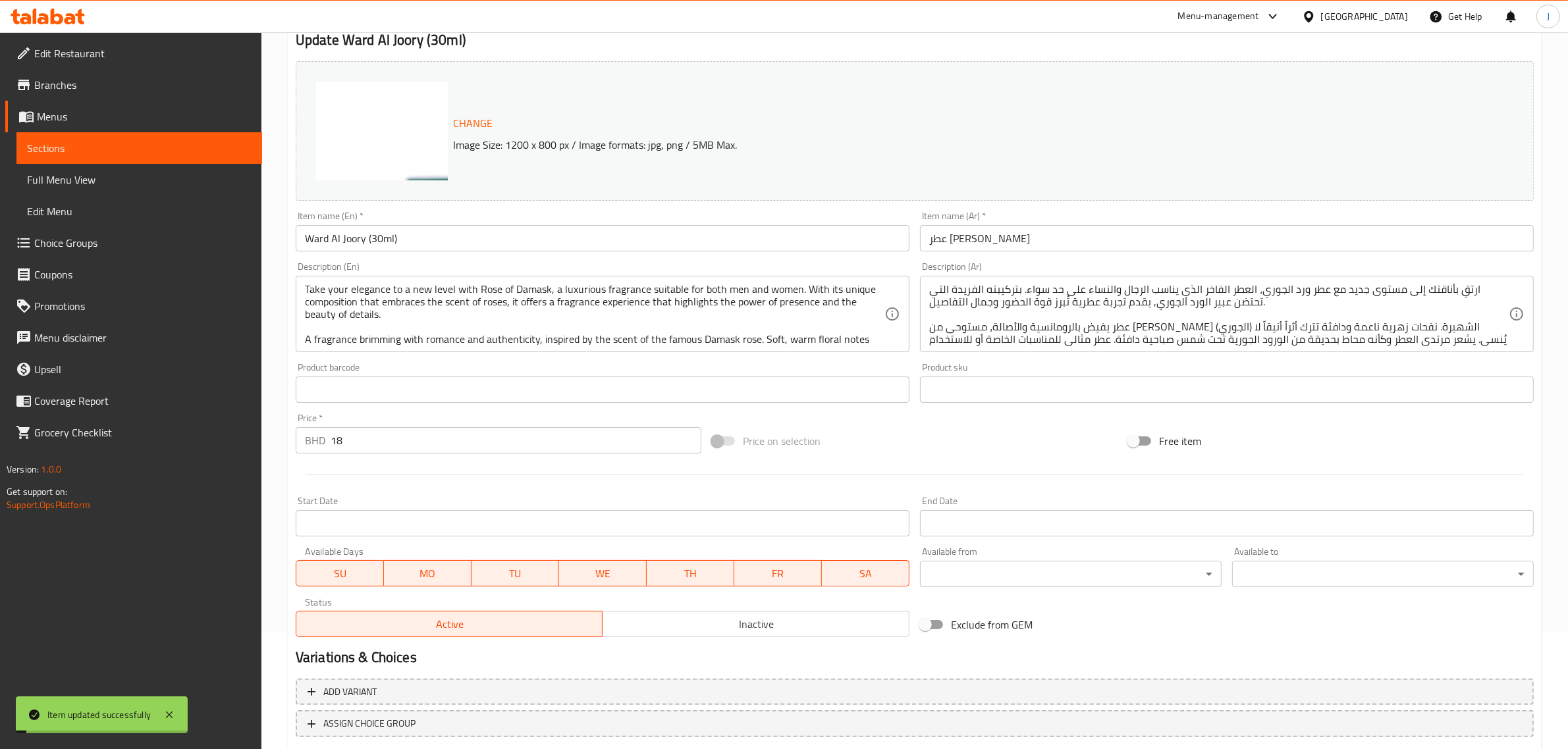
scroll to position [0, 0]
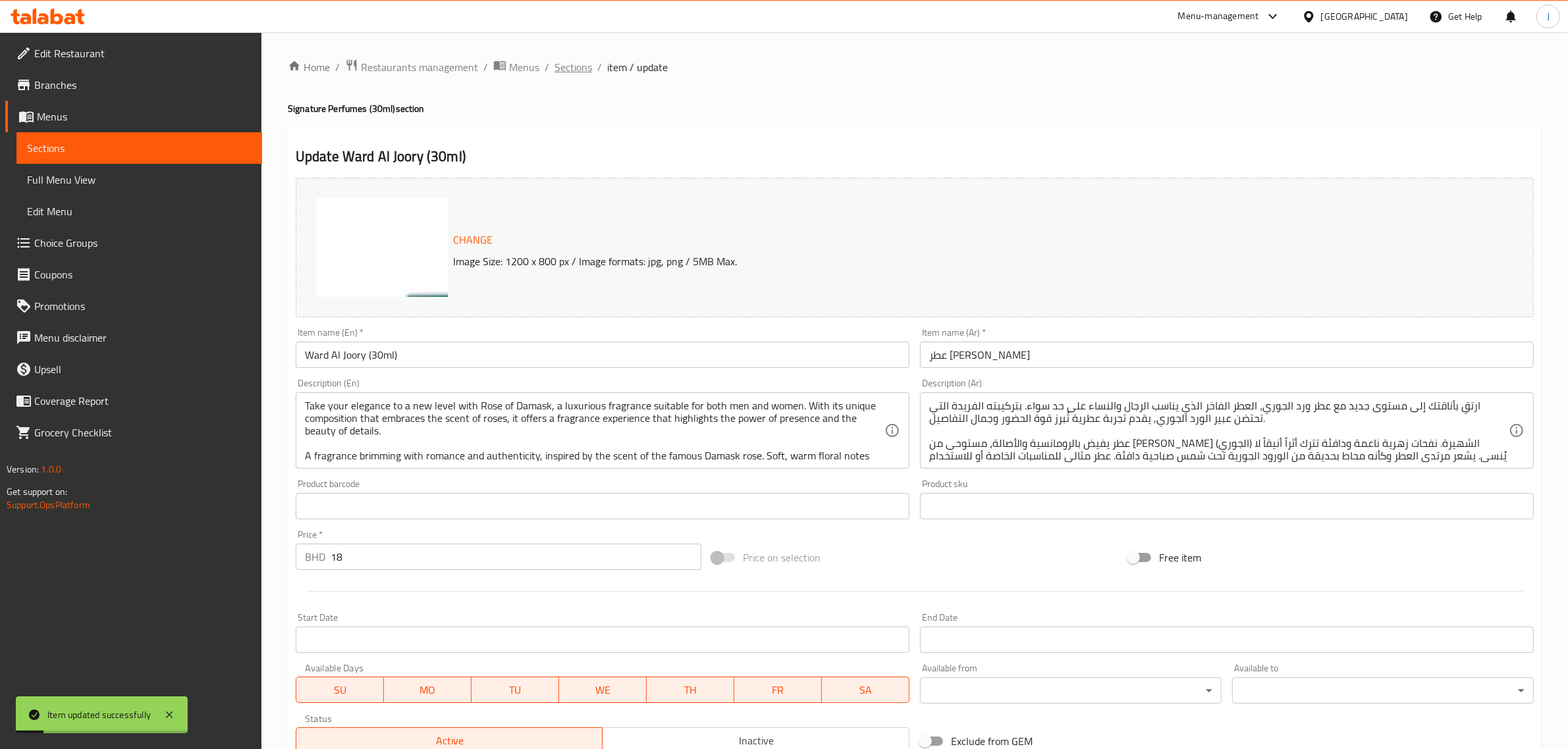
click at [577, 67] on span "Sections" at bounding box center [573, 67] width 37 height 15
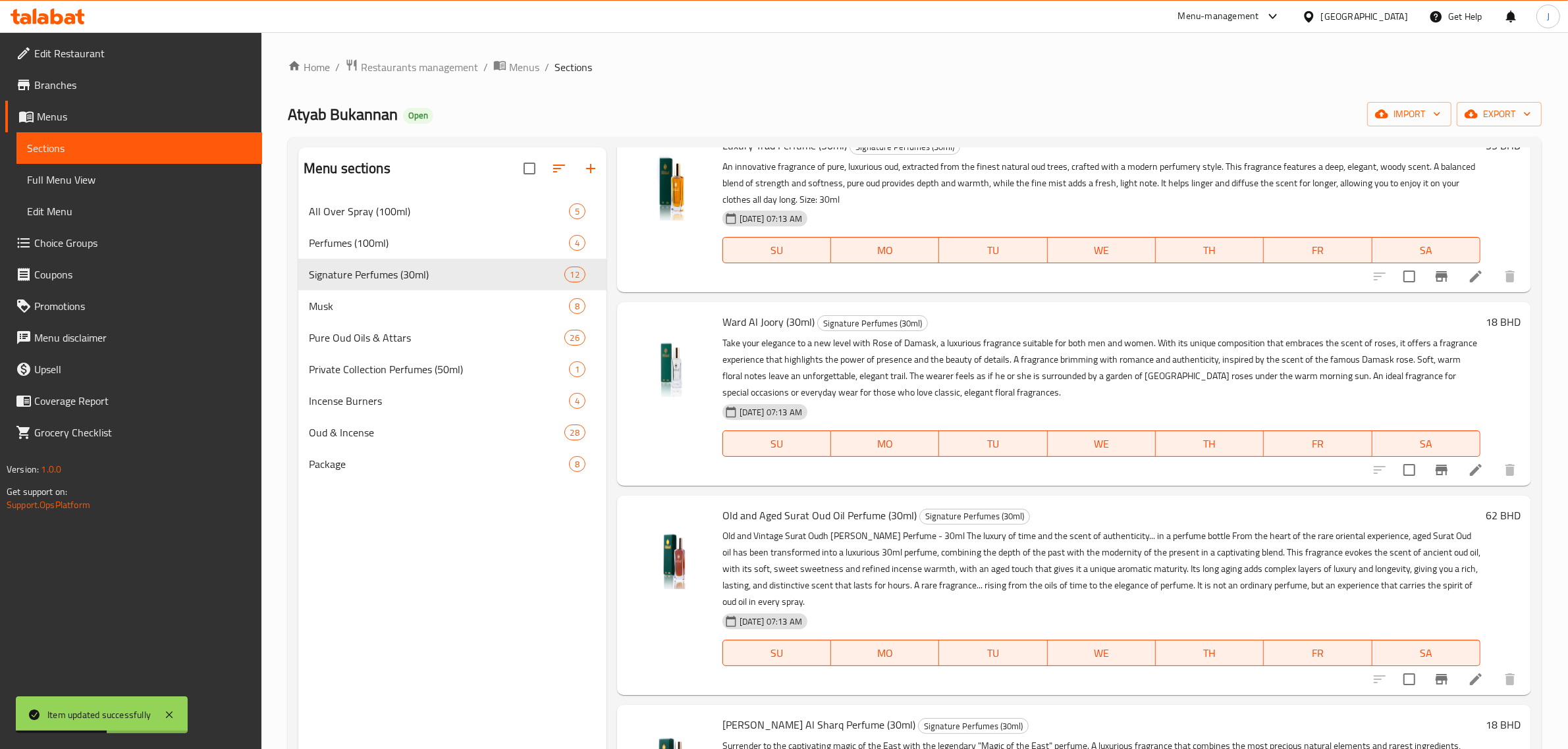
scroll to position [1069, 0]
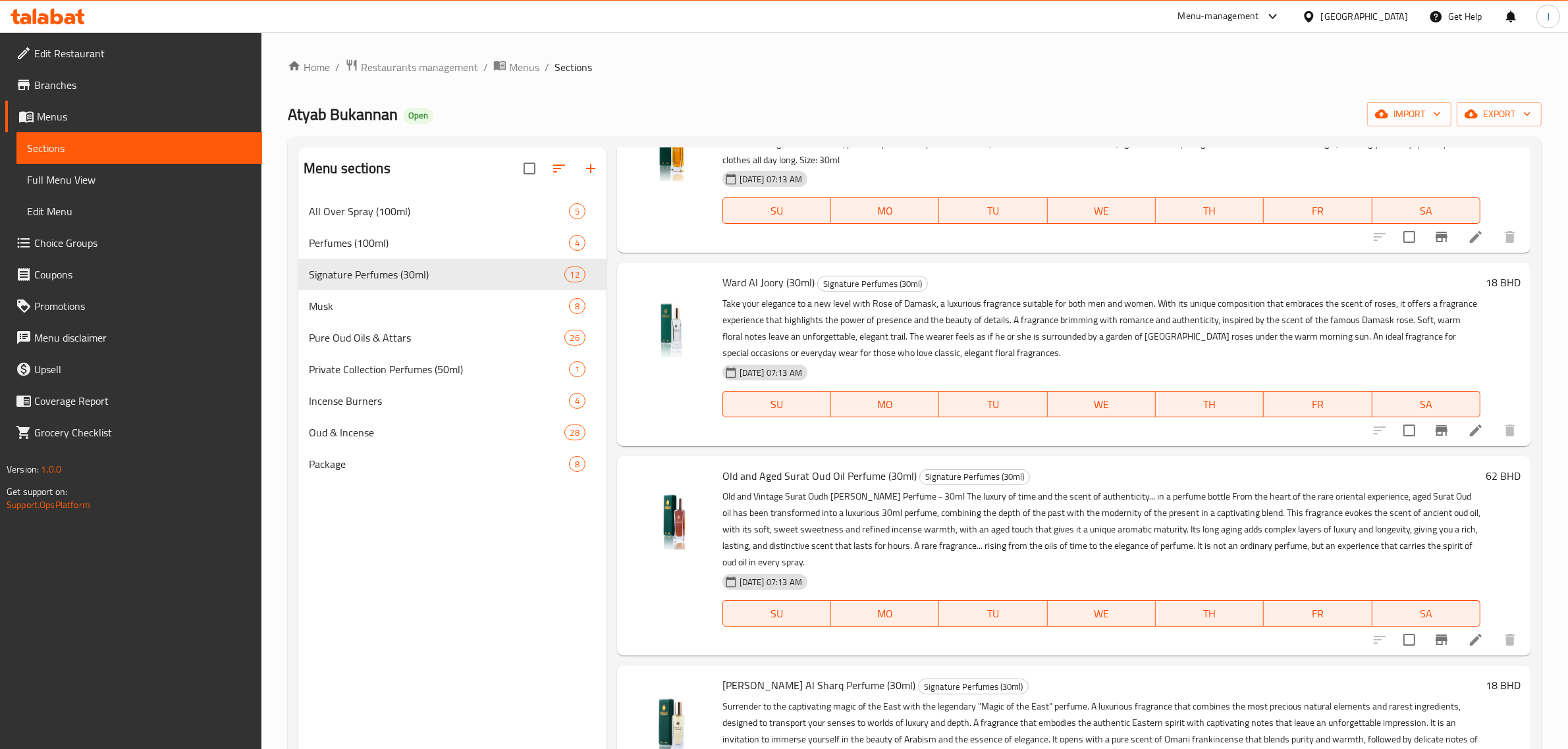
click at [353, 544] on div "Menu sections All Over Spray (100ml) 5 Perfumes (100ml) 4 Signature Perfumes (3…" at bounding box center [452, 522] width 308 height 749
click at [612, 426] on div "Menu items Add Sort Manage items [PERSON_NAME] (30ml) Signature Perfumes (30ml)…" at bounding box center [1068, 522] width 924 height 749
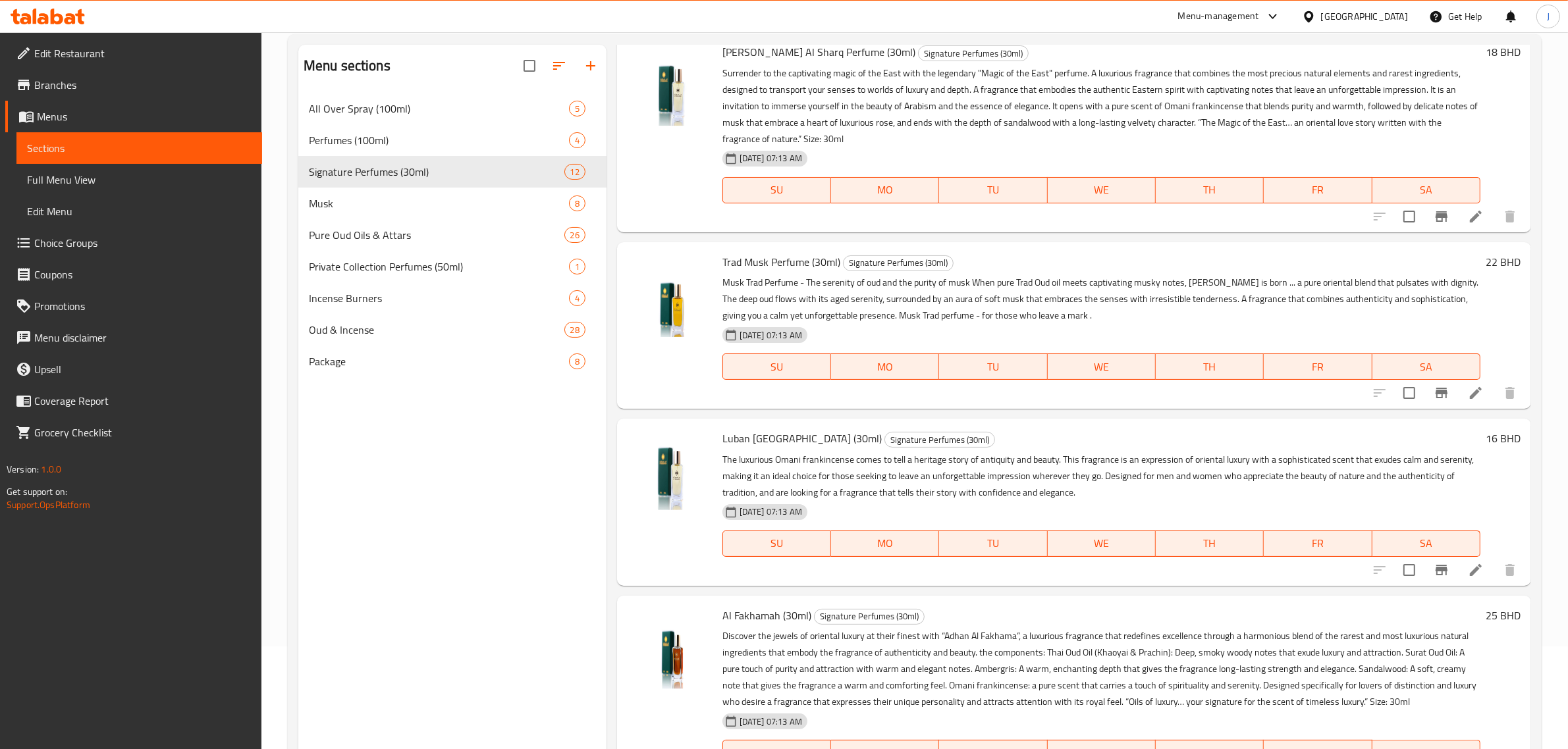
scroll to position [0, 0]
